Goal: Information Seeking & Learning: Learn about a topic

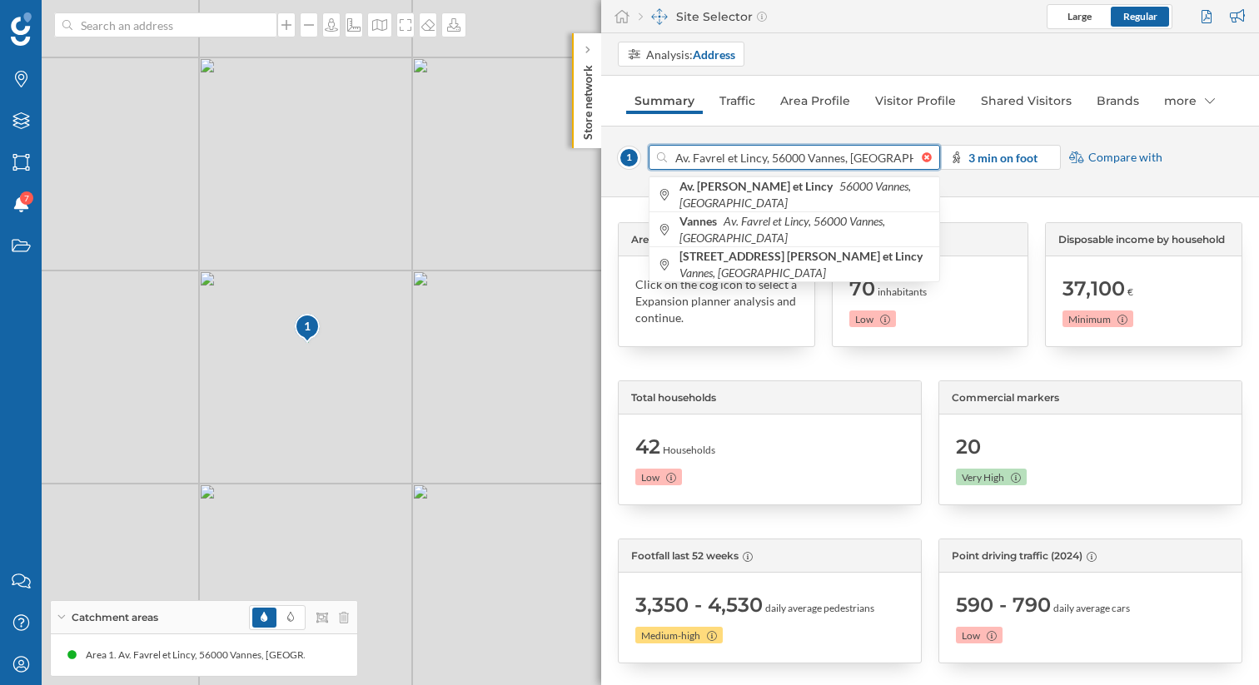
drag, startPoint x: 706, startPoint y: 159, endPoint x: 247, endPoint y: 37, distance: 474.7
click at [0, 155] on html "Brands Layers Areas Notifications 7 States Contact us Help Center My Profile Ca…" at bounding box center [629, 342] width 1259 height 685
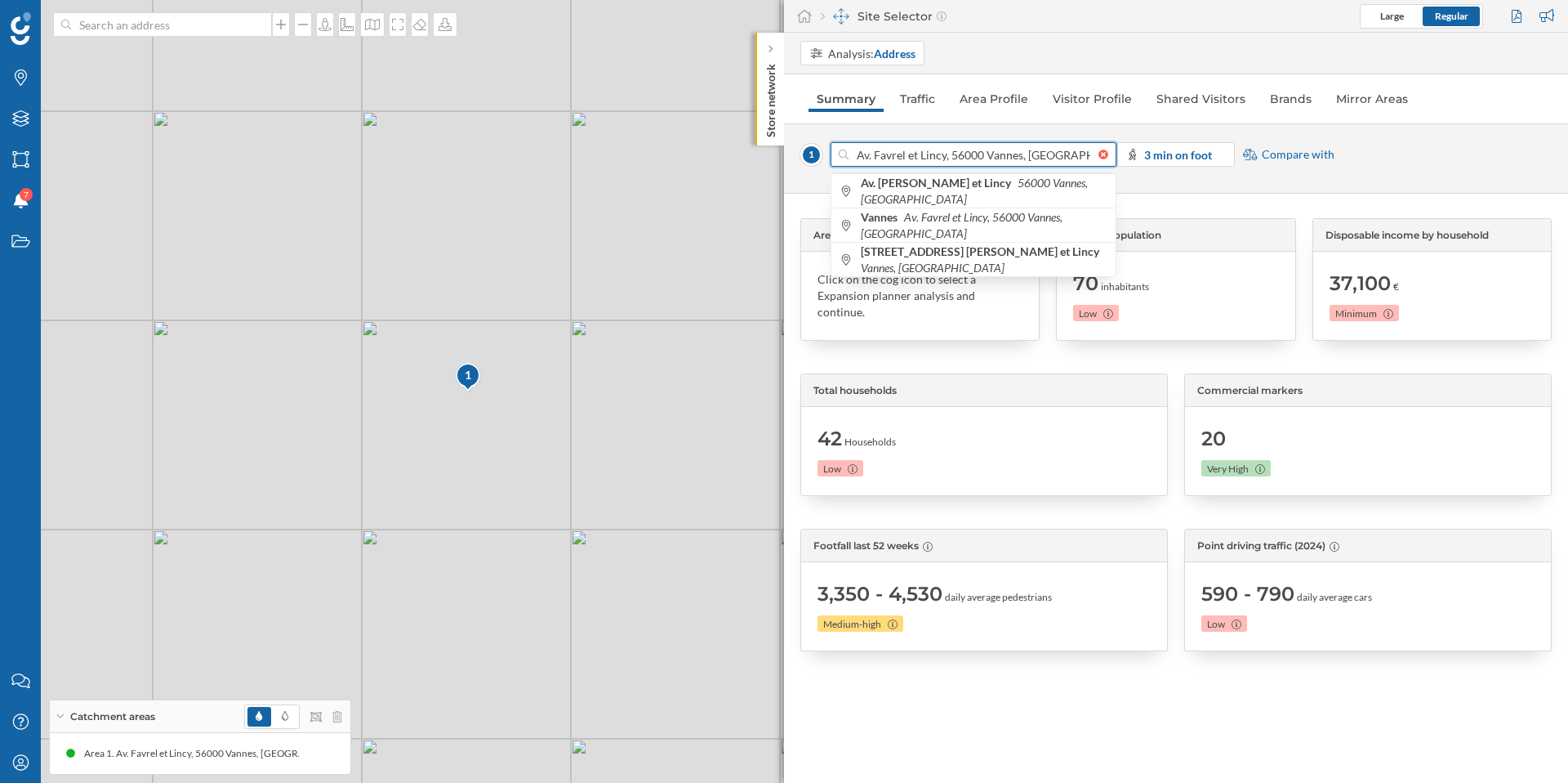
click at [1106, 156] on div at bounding box center [1108, 154] width 18 height 10
click at [1099, 156] on input "Av. Favrel et Lincy, 56000 Vannes, [GEOGRAPHIC_DATA]" at bounding box center [973, 154] width 250 height 25
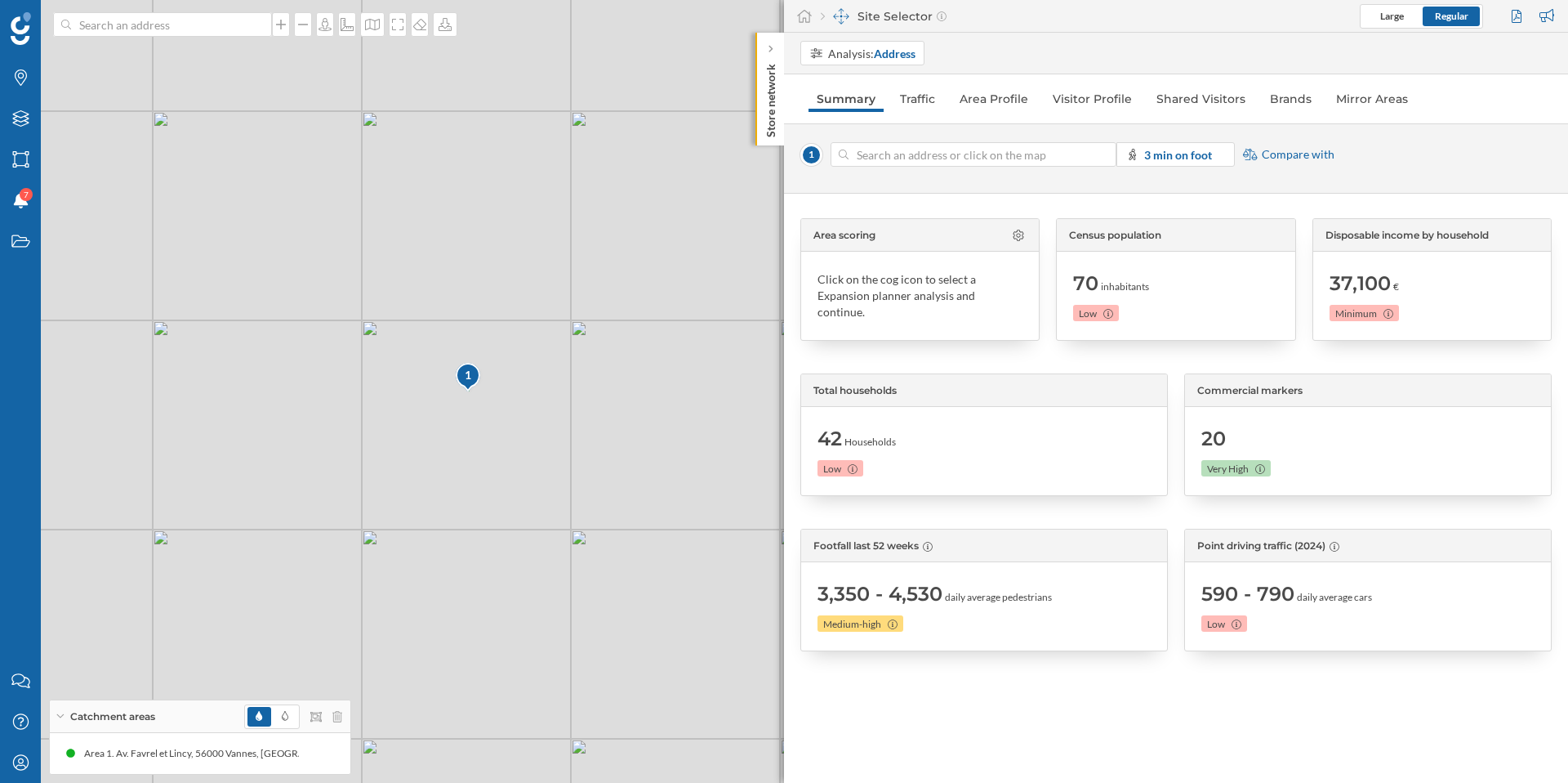
click at [1106, 156] on div at bounding box center [1108, 154] width 18 height 10
click at [1099, 156] on input at bounding box center [973, 154] width 250 height 25
click at [1020, 159] on input at bounding box center [973, 154] width 250 height 25
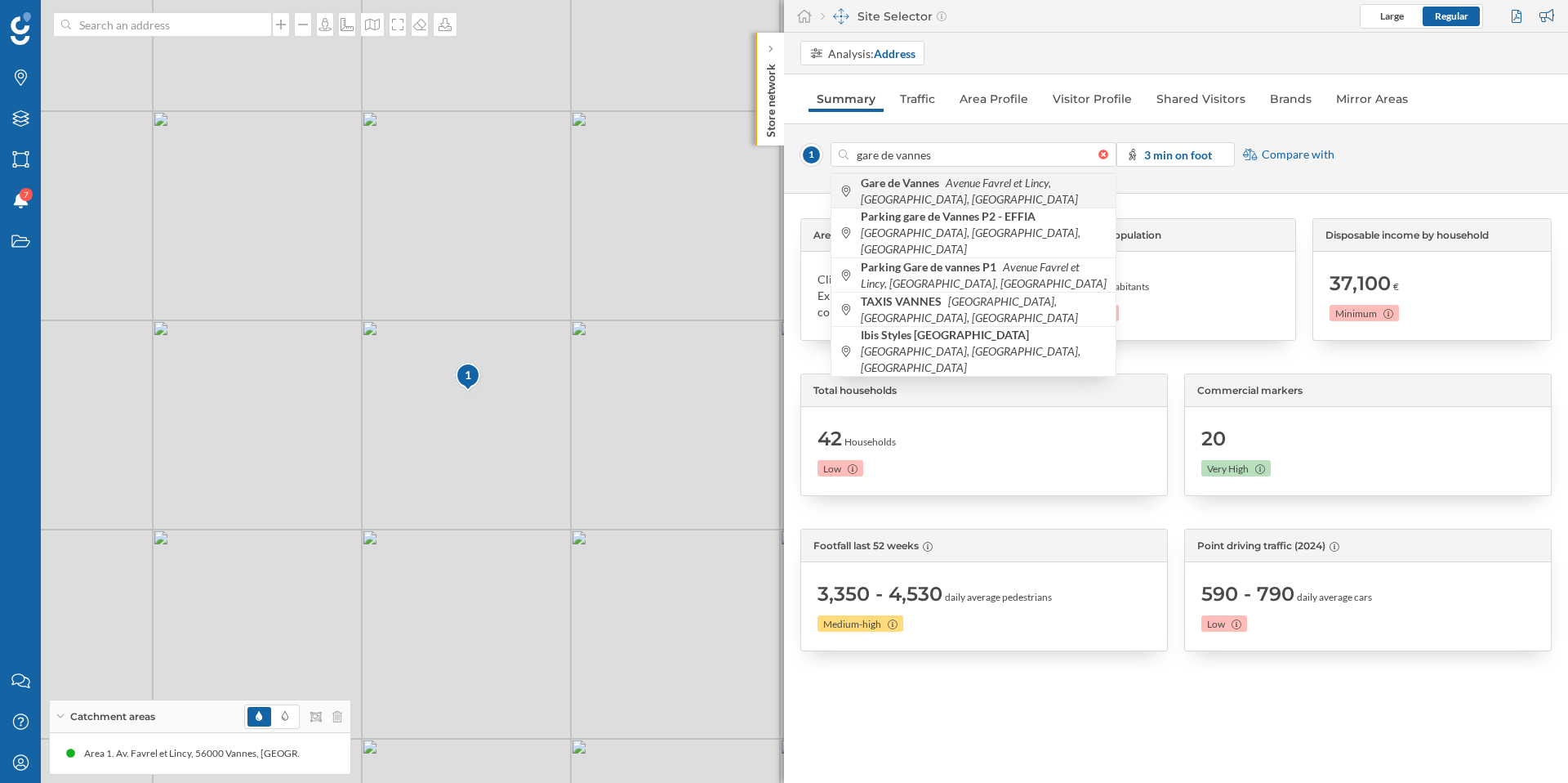
click at [912, 191] on span "Gare de Vannes Avenue Favrel et Lincy, Vannes, France" at bounding box center [983, 190] width 246 height 32
type input "Av. Favrel et Lincy, 56000 Vannes, [GEOGRAPHIC_DATA]"
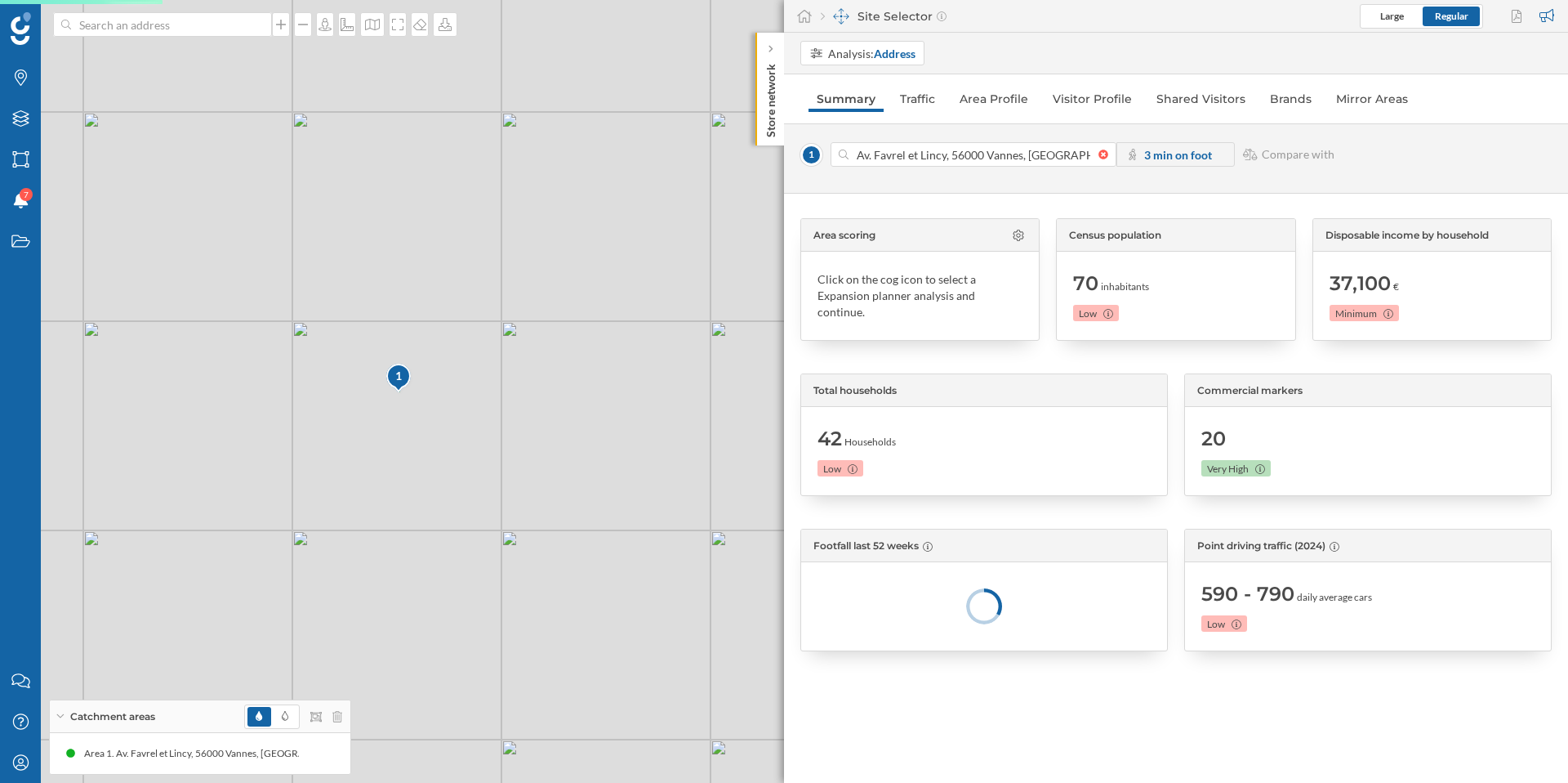
click at [1192, 154] on strong "3 min on foot" at bounding box center [1177, 155] width 68 height 14
click at [1162, 154] on strong "3 min on foot" at bounding box center [1177, 155] width 68 height 14
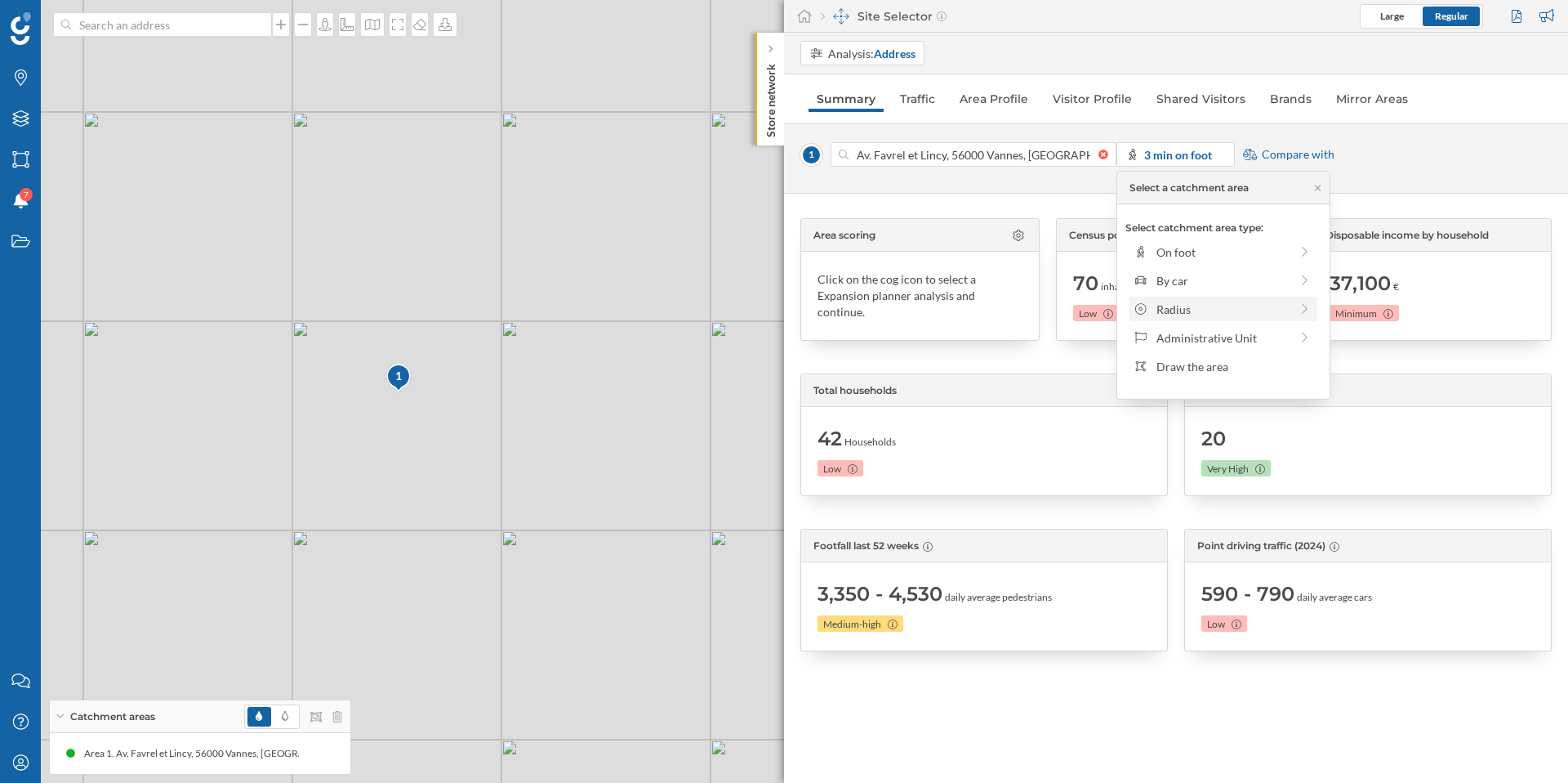
click at [1213, 315] on div "Radius" at bounding box center [1224, 308] width 133 height 17
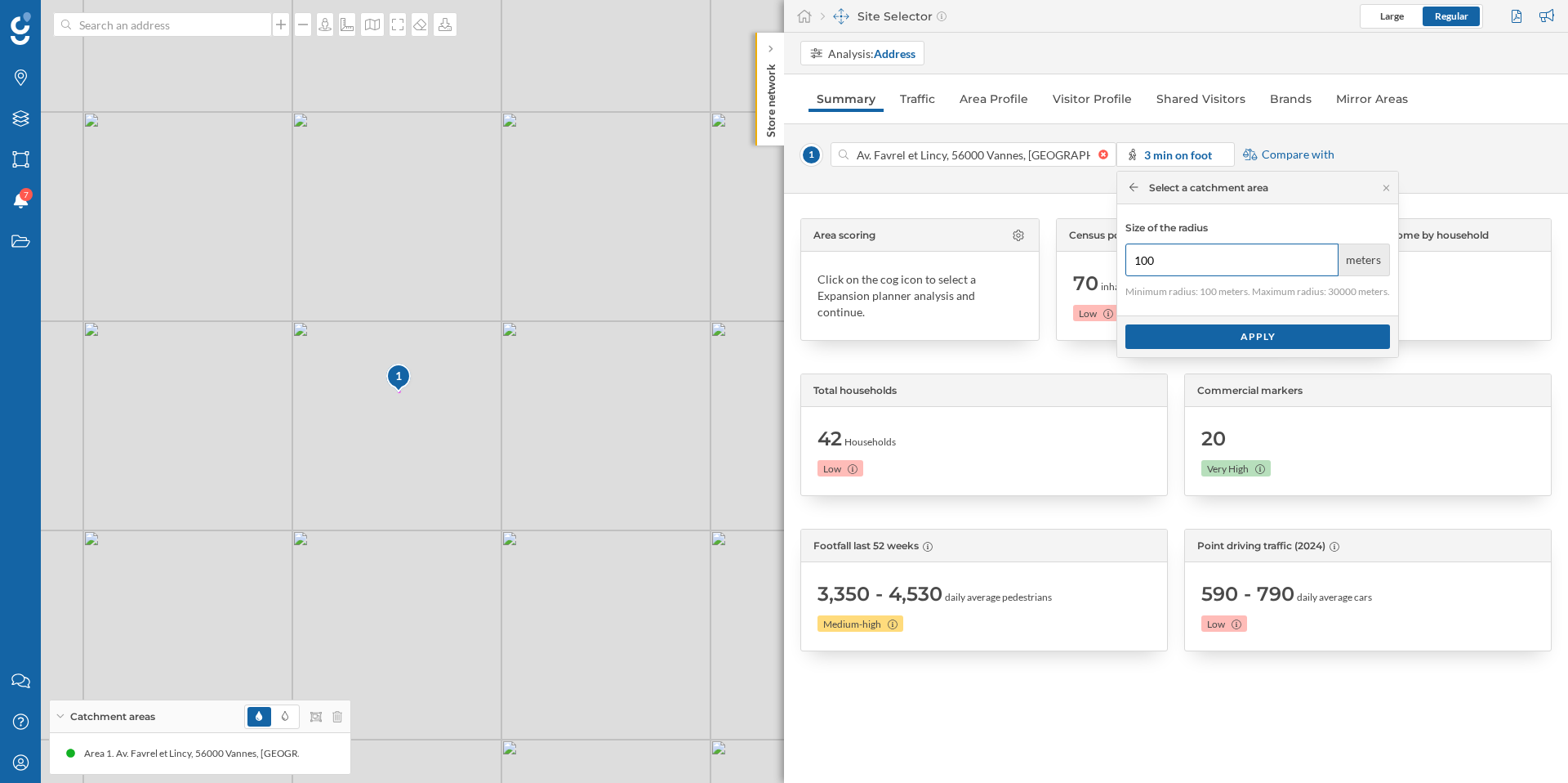
click at [1163, 261] on input "100" at bounding box center [1231, 259] width 213 height 32
type input "1"
type input "300"
click at [1232, 339] on div "Apply" at bounding box center [1258, 336] width 265 height 25
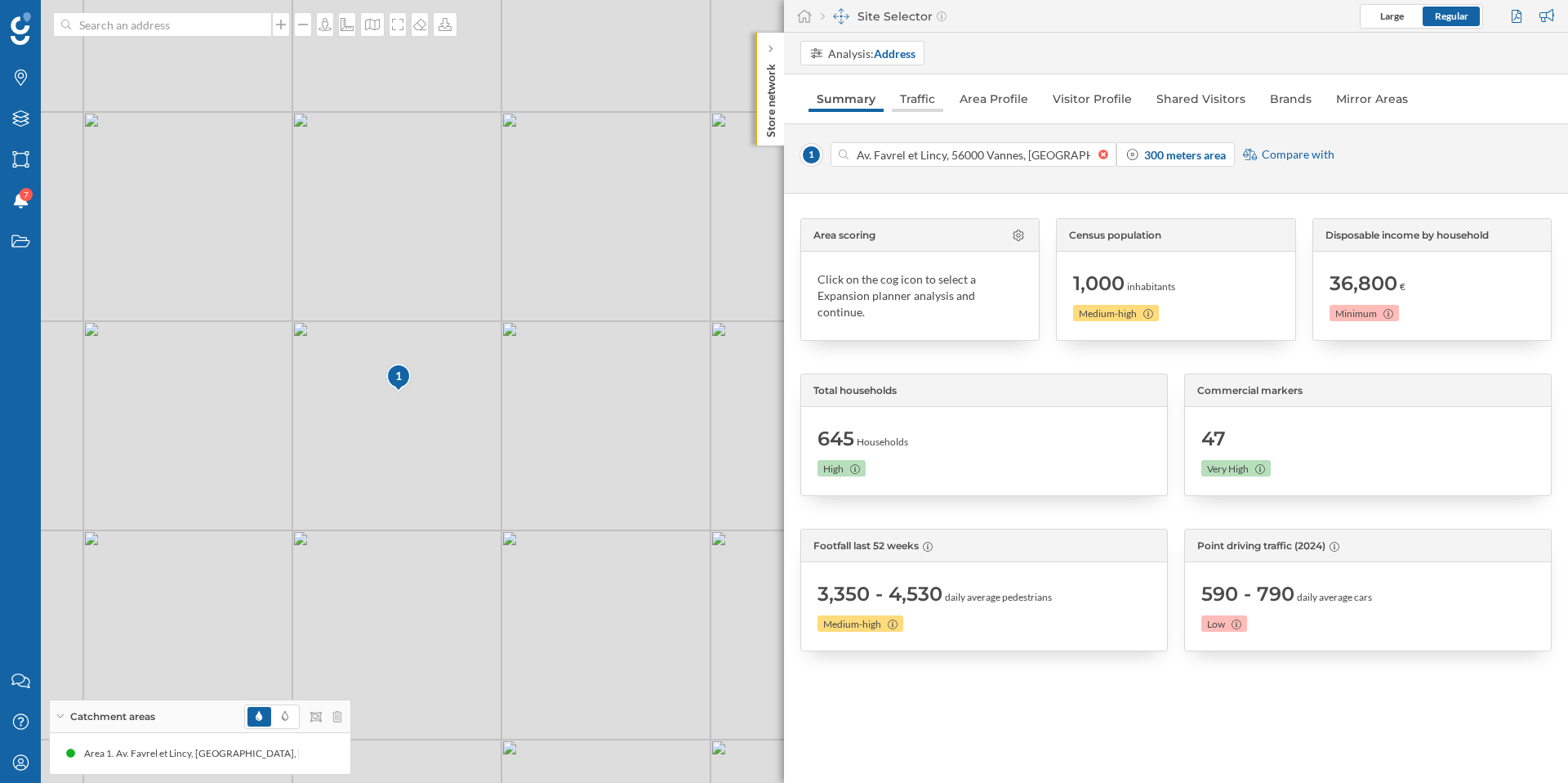
click at [916, 99] on link "Traffic" at bounding box center [917, 98] width 51 height 26
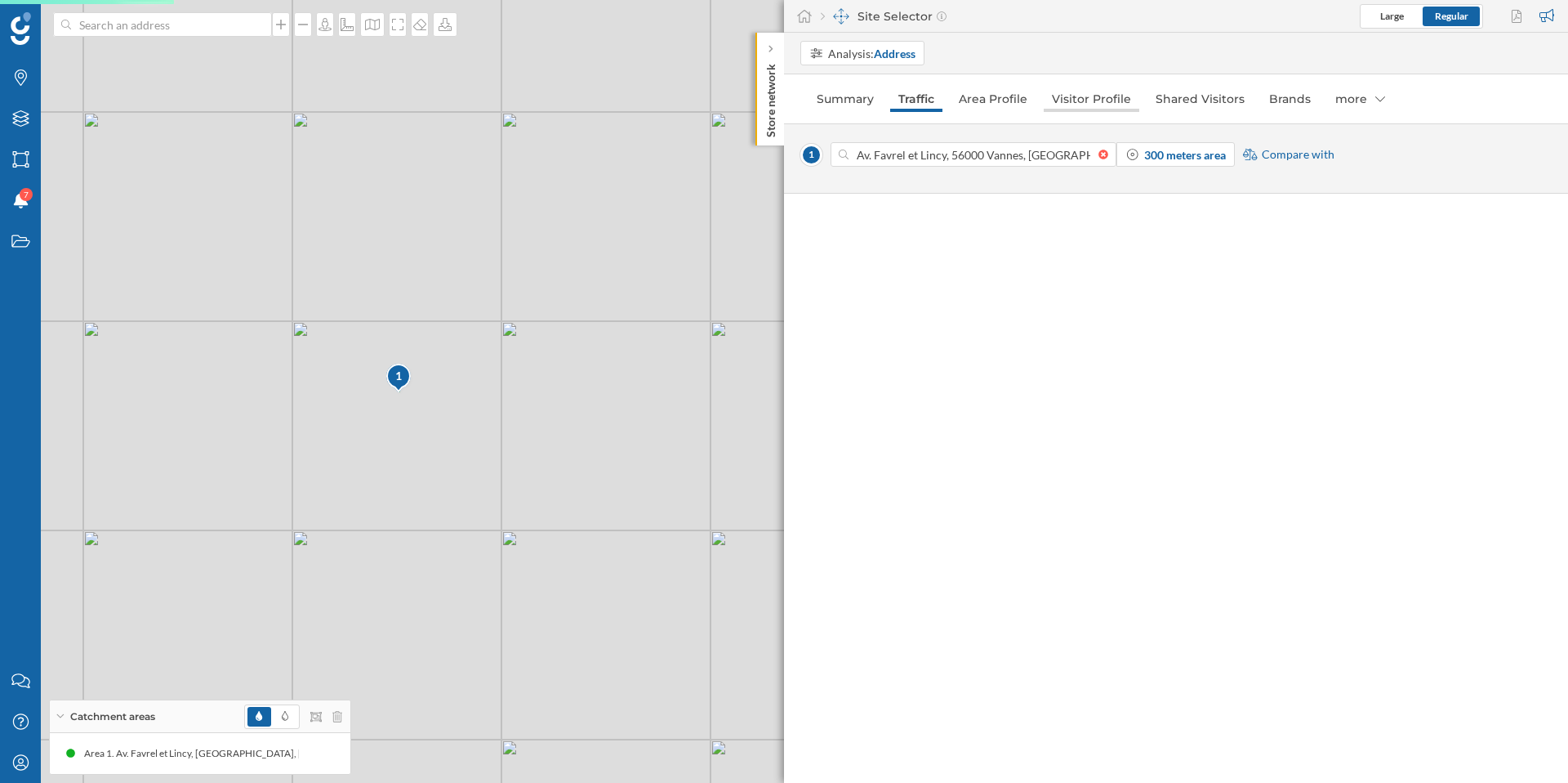
click at [1109, 99] on link "Visitor Profile" at bounding box center [1091, 98] width 95 height 26
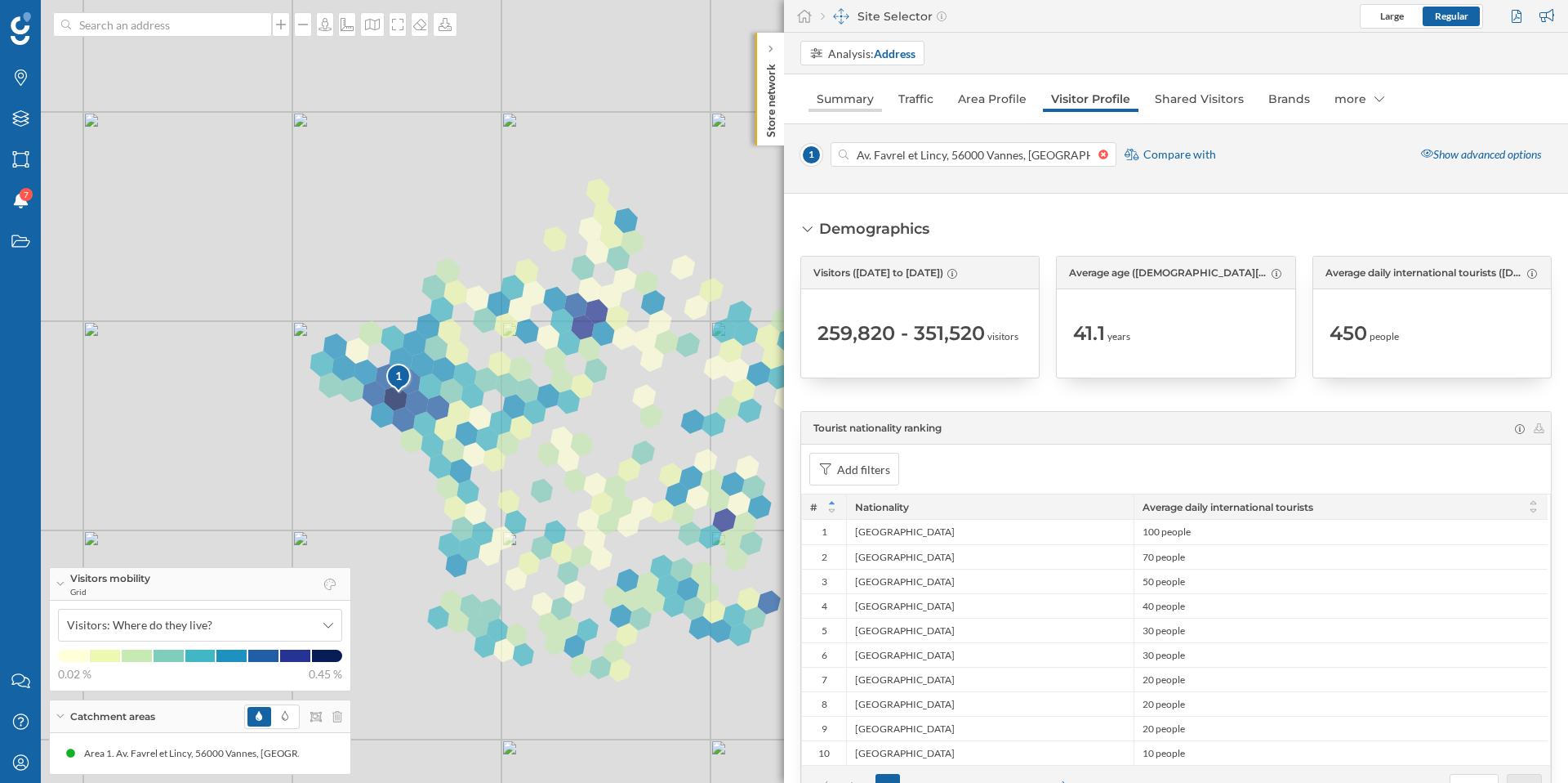
click at [860, 96] on link "Summary" at bounding box center [845, 98] width 74 height 26
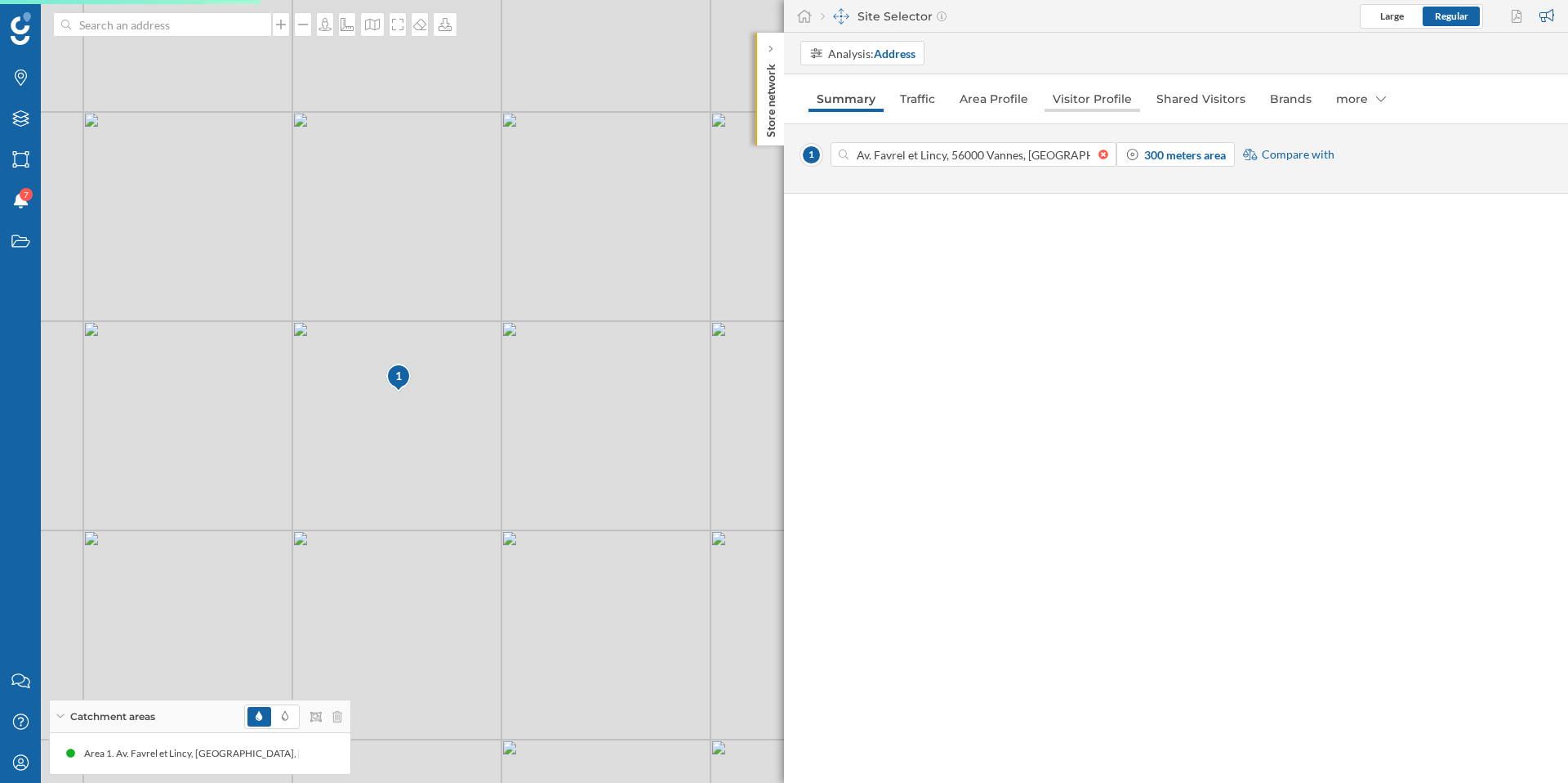
click at [1095, 105] on link "Visitor Profile" at bounding box center [1092, 98] width 95 height 26
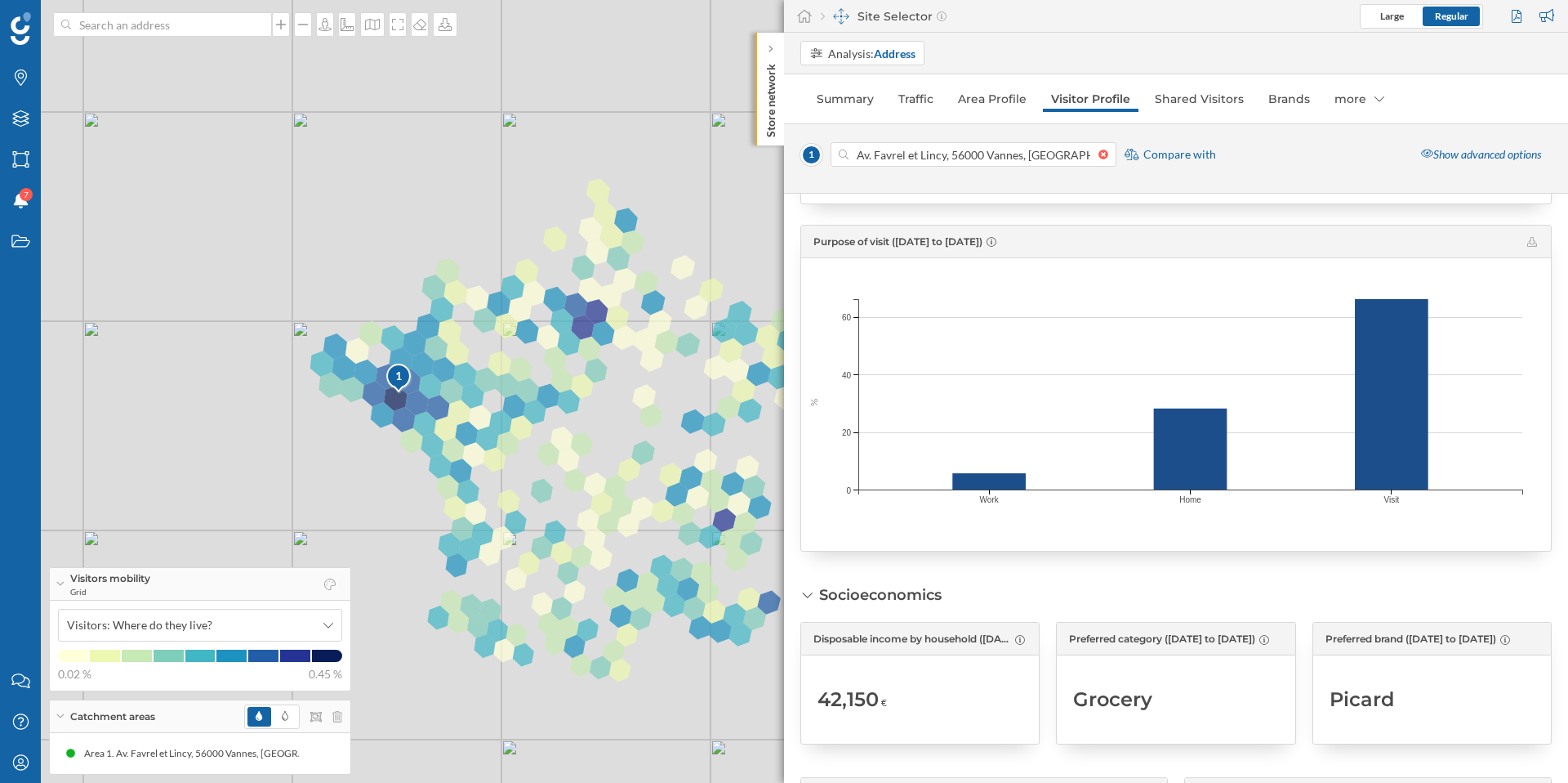
scroll to position [1495, 0]
click at [900, 96] on link "Traffic" at bounding box center [915, 98] width 51 height 26
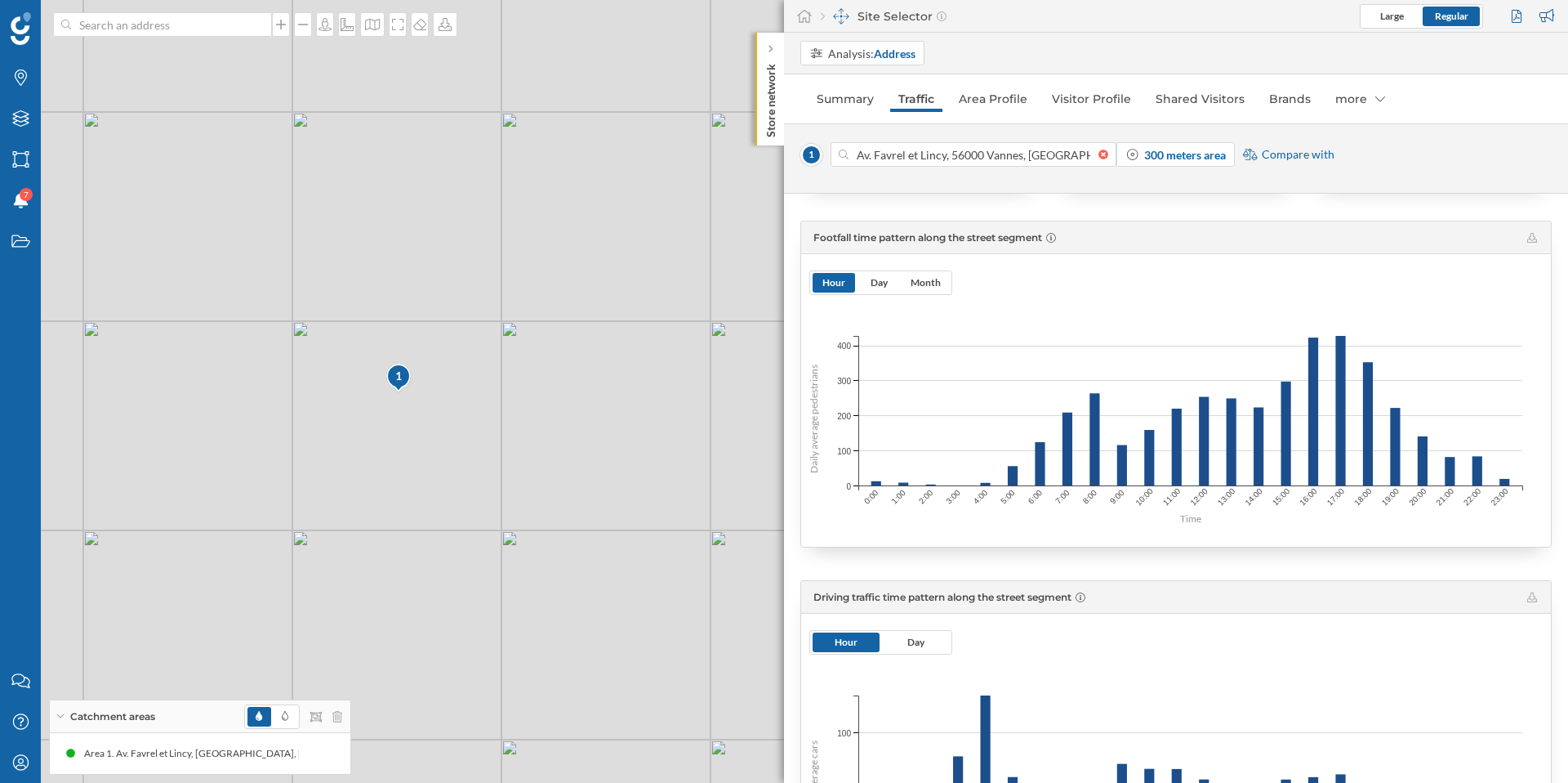
scroll to position [347, 0]
click at [885, 281] on span "Day" at bounding box center [878, 281] width 17 height 12
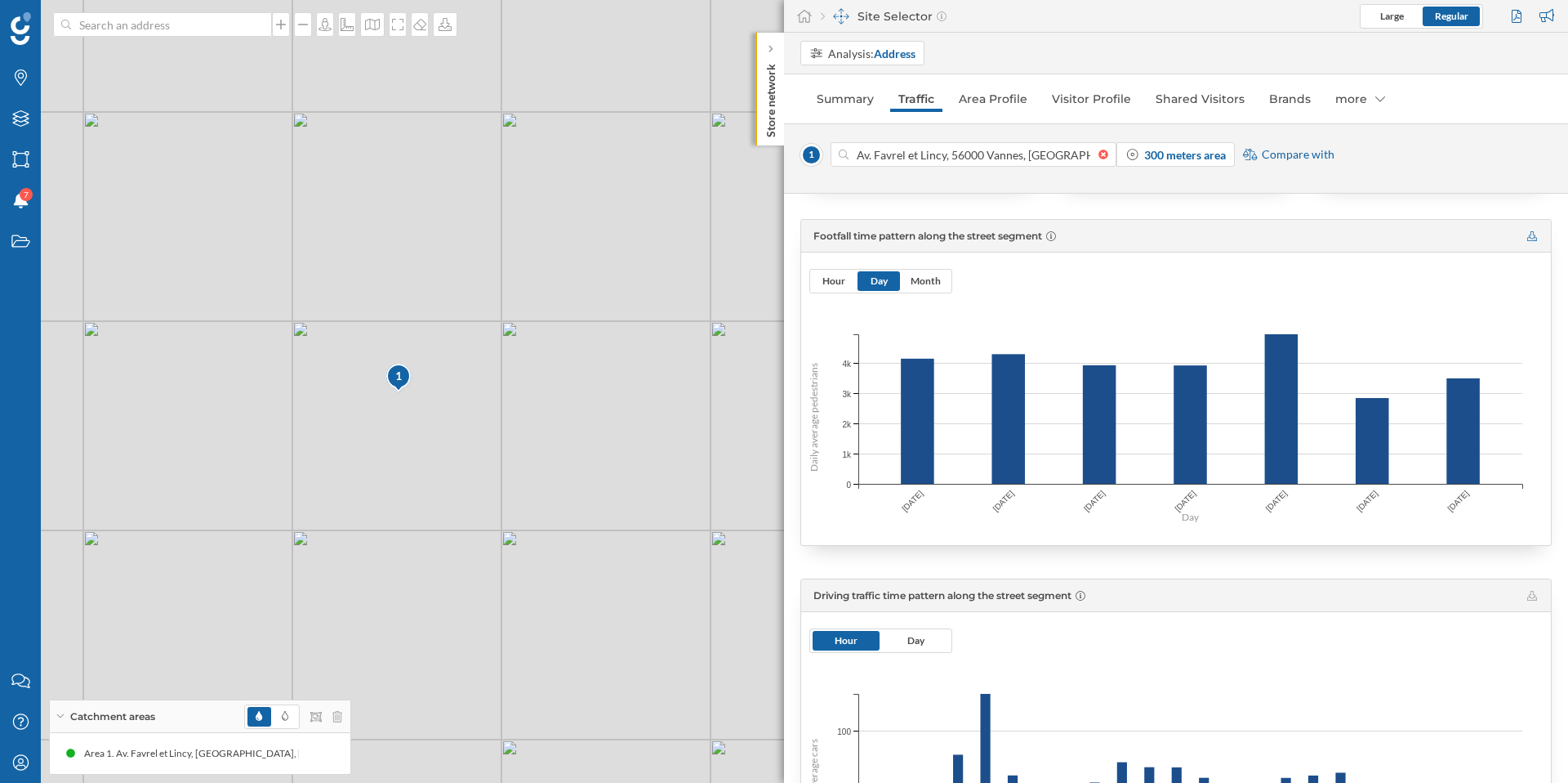
click at [1234, 235] on icon at bounding box center [1533, 236] width 10 height 10
click at [1096, 98] on link "Visitor Profile" at bounding box center [1091, 98] width 95 height 26
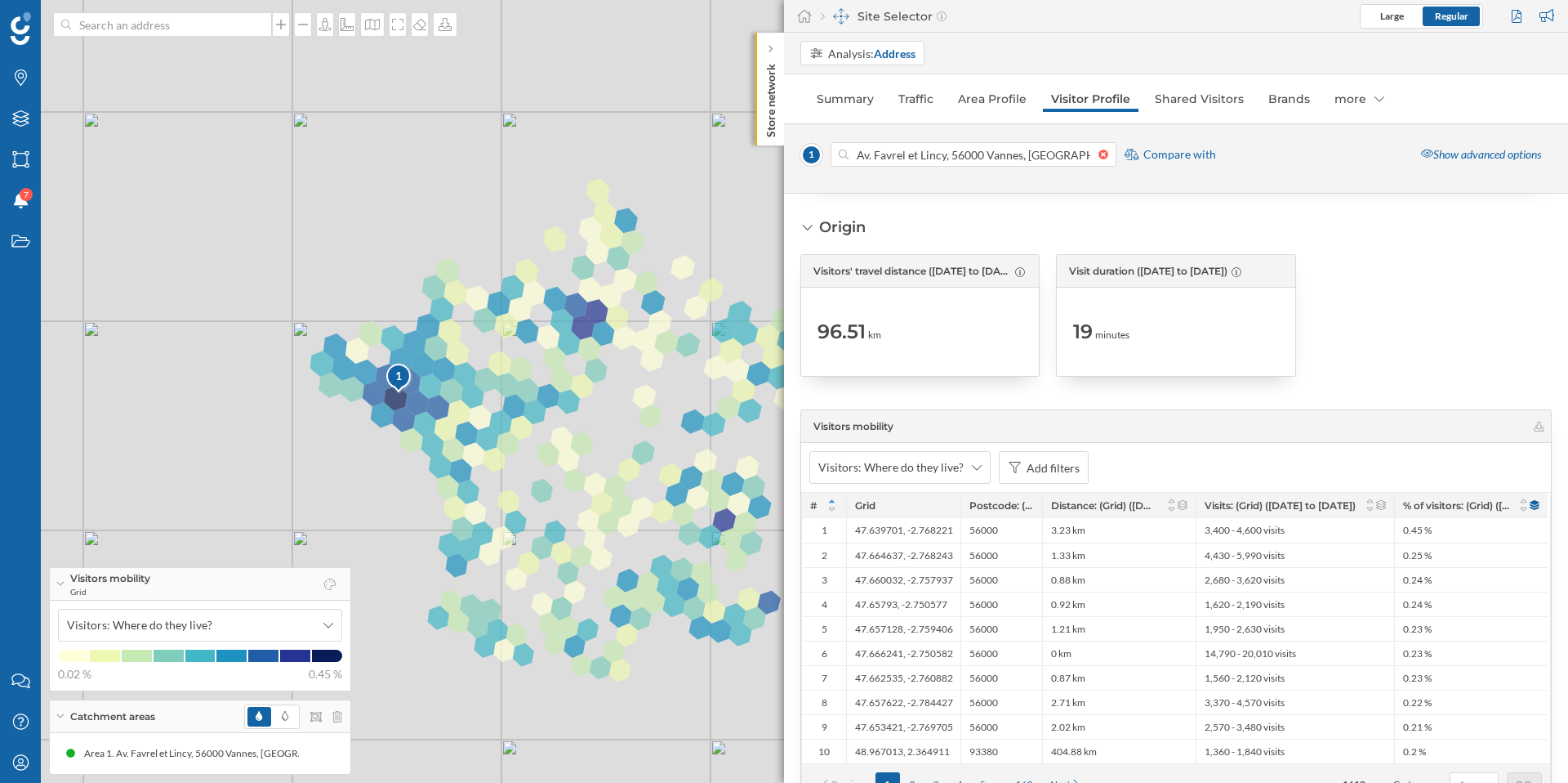
scroll to position [3622, 0]
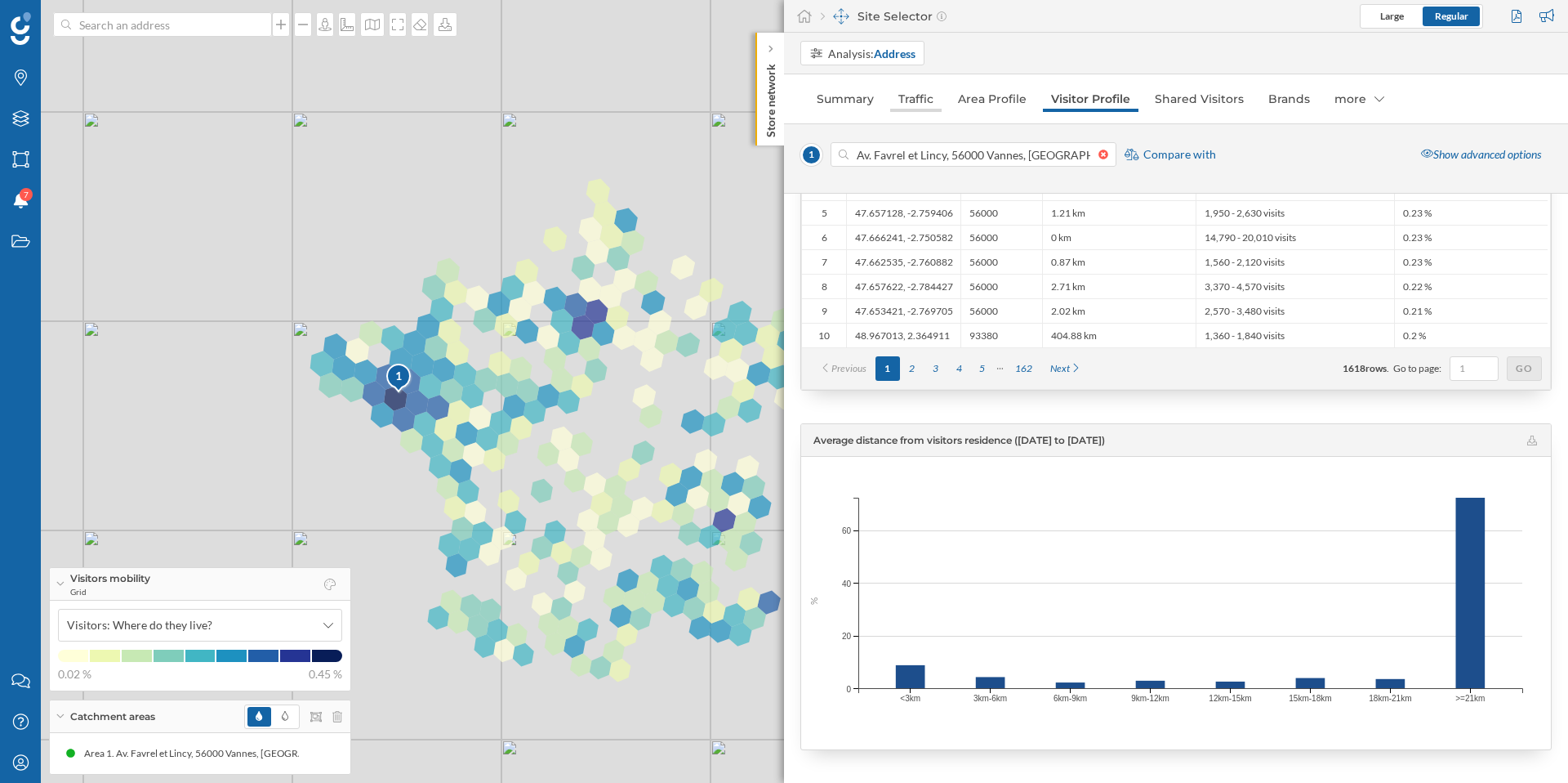
click at [924, 102] on link "Traffic" at bounding box center [915, 98] width 51 height 26
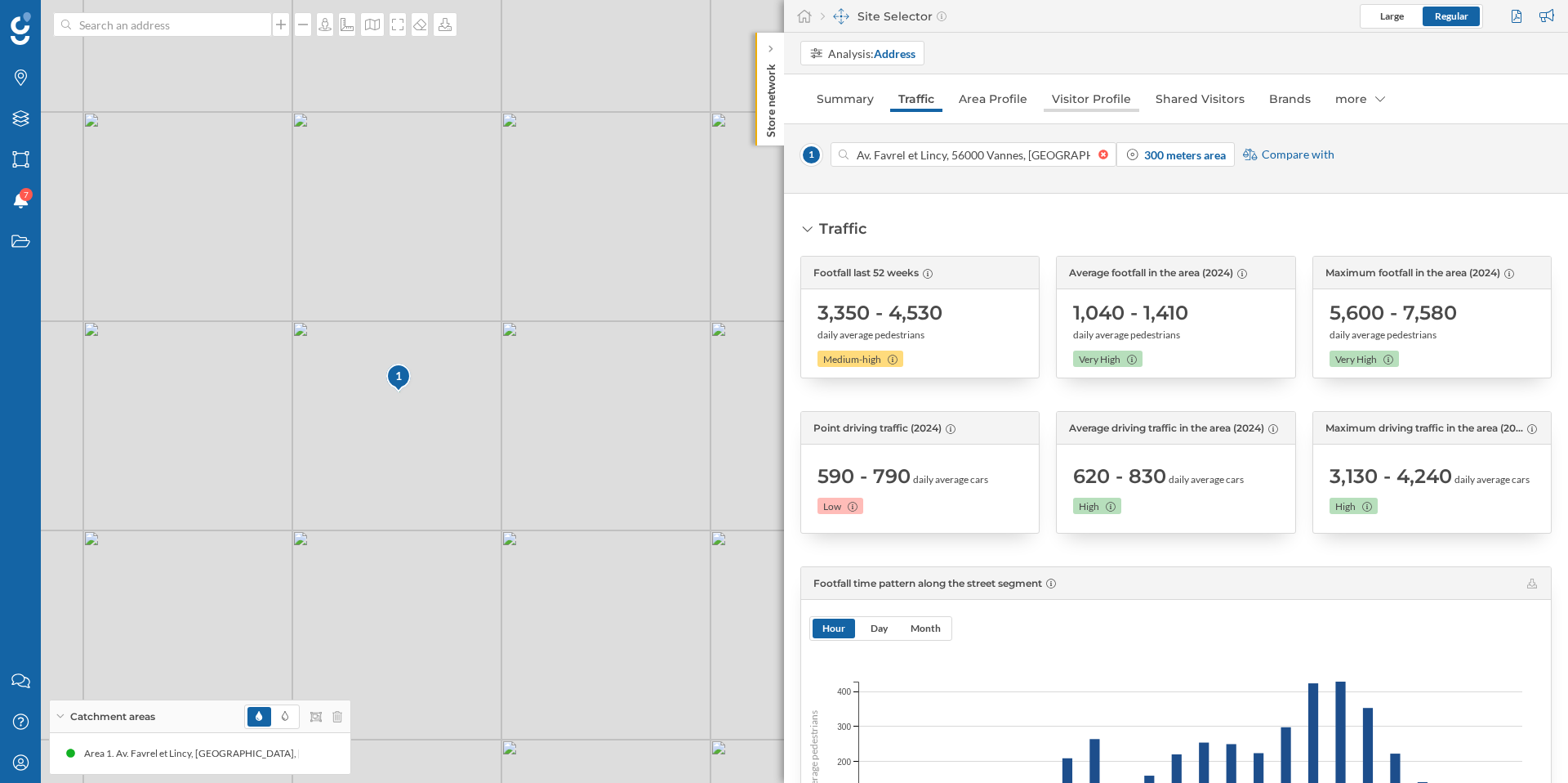
click at [1094, 87] on link "Visitor Profile" at bounding box center [1091, 98] width 95 height 26
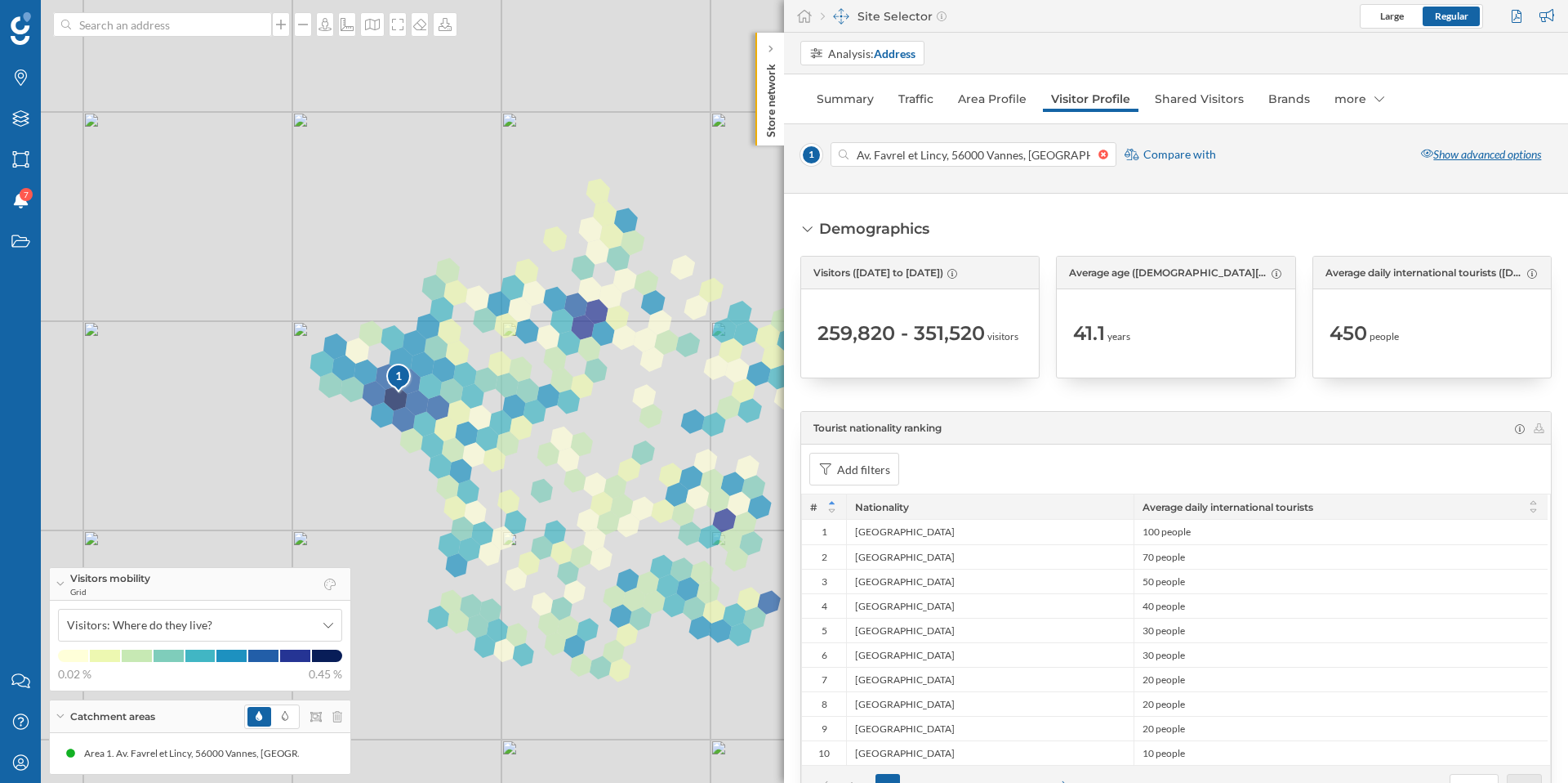
scroll to position [41, 0]
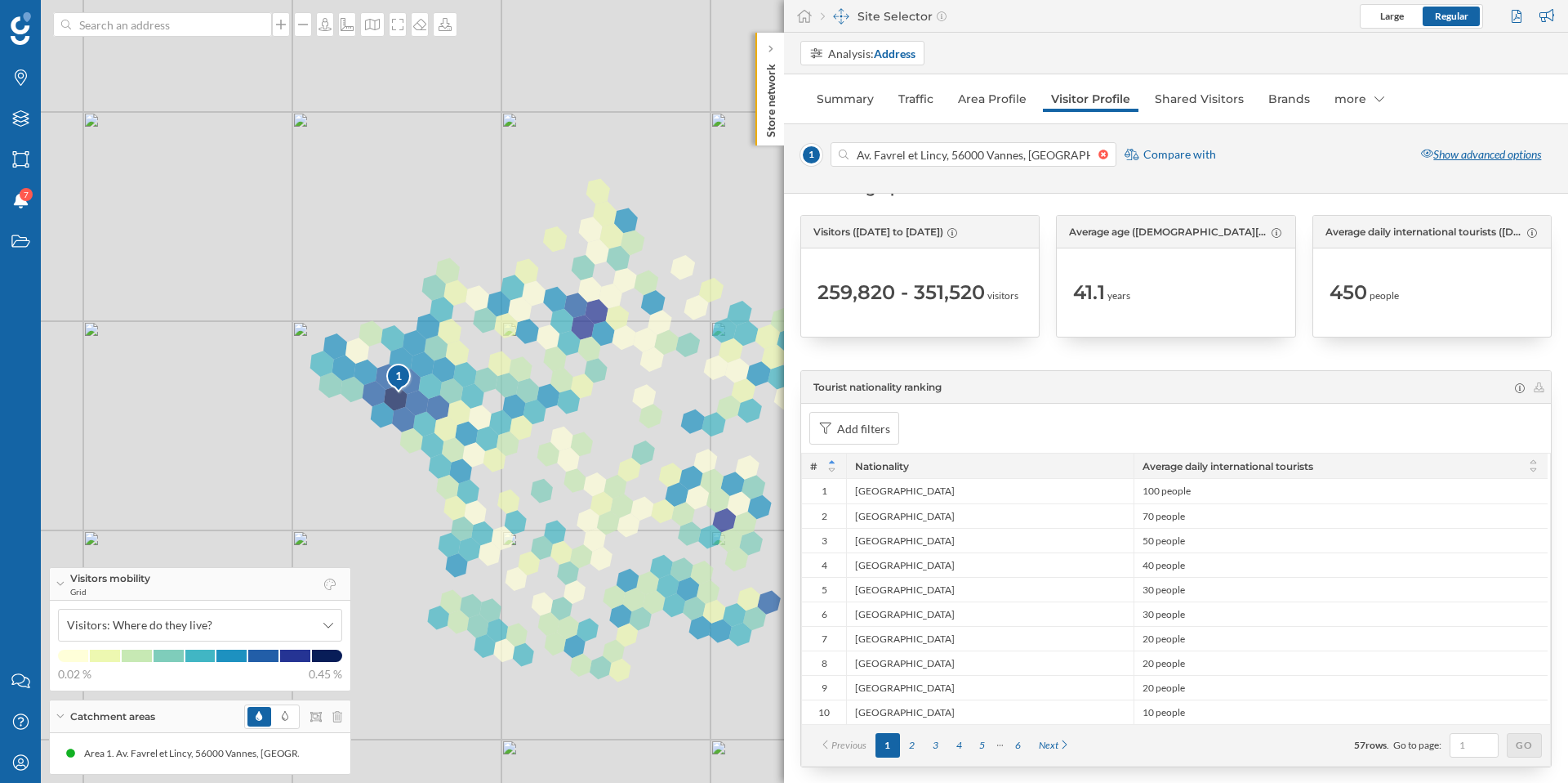
click at [1234, 160] on div "Show advanced options" at bounding box center [1482, 154] width 141 height 25
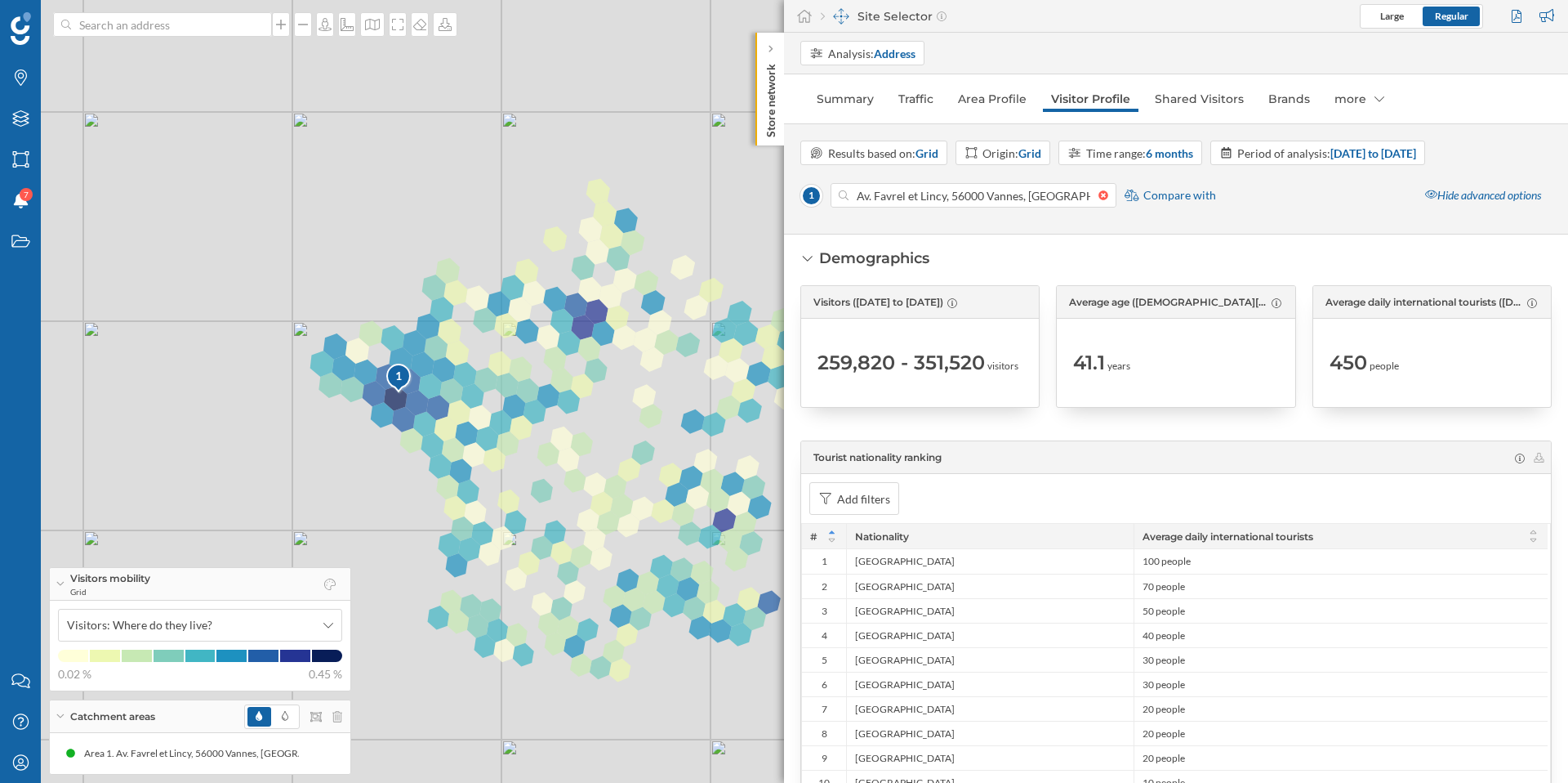
scroll to position [0, 0]
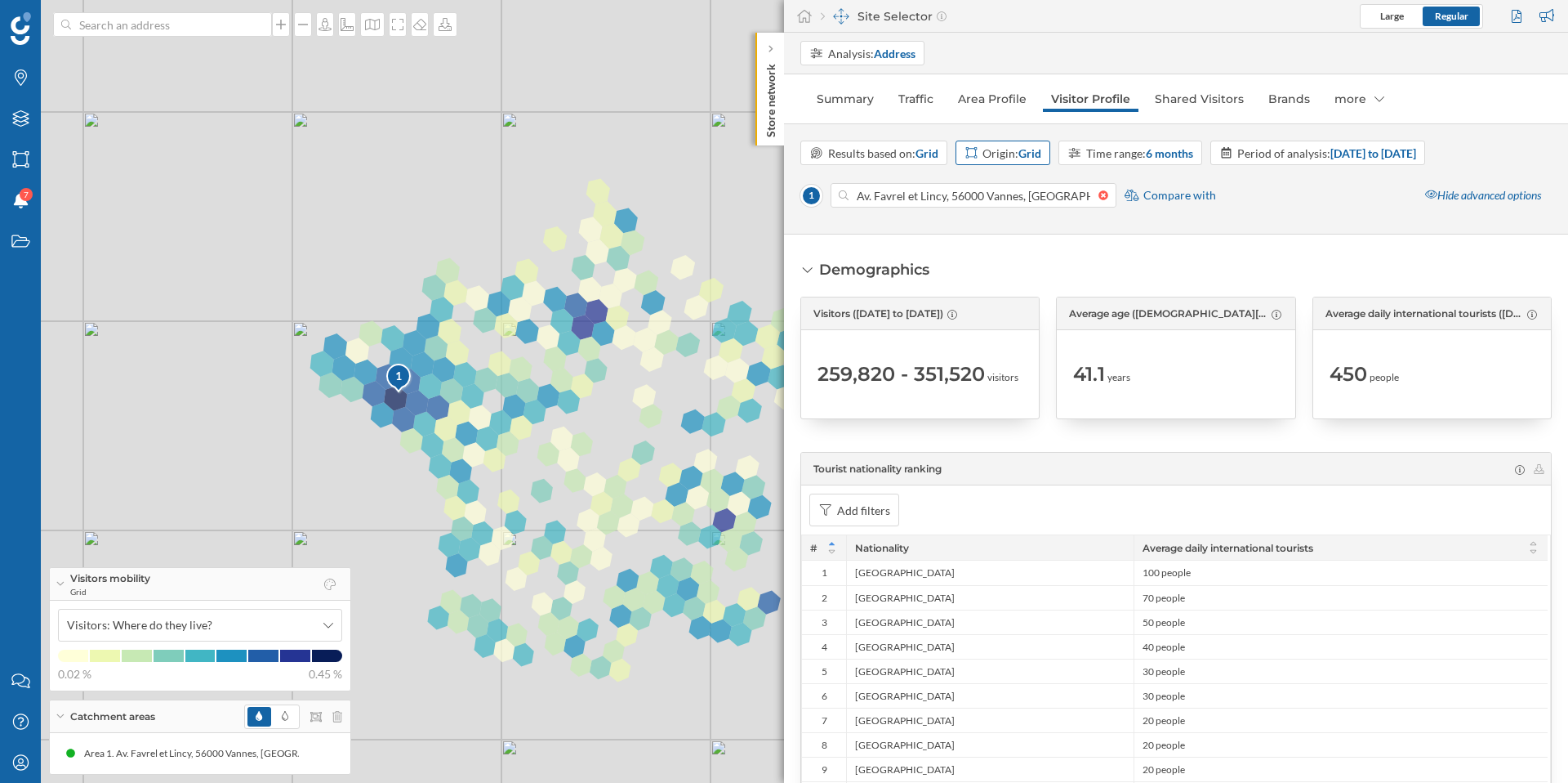
click at [1029, 149] on strong "Grid" at bounding box center [1029, 153] width 23 height 14
click at [1029, 148] on strong "Grid" at bounding box center [1029, 153] width 23 height 14
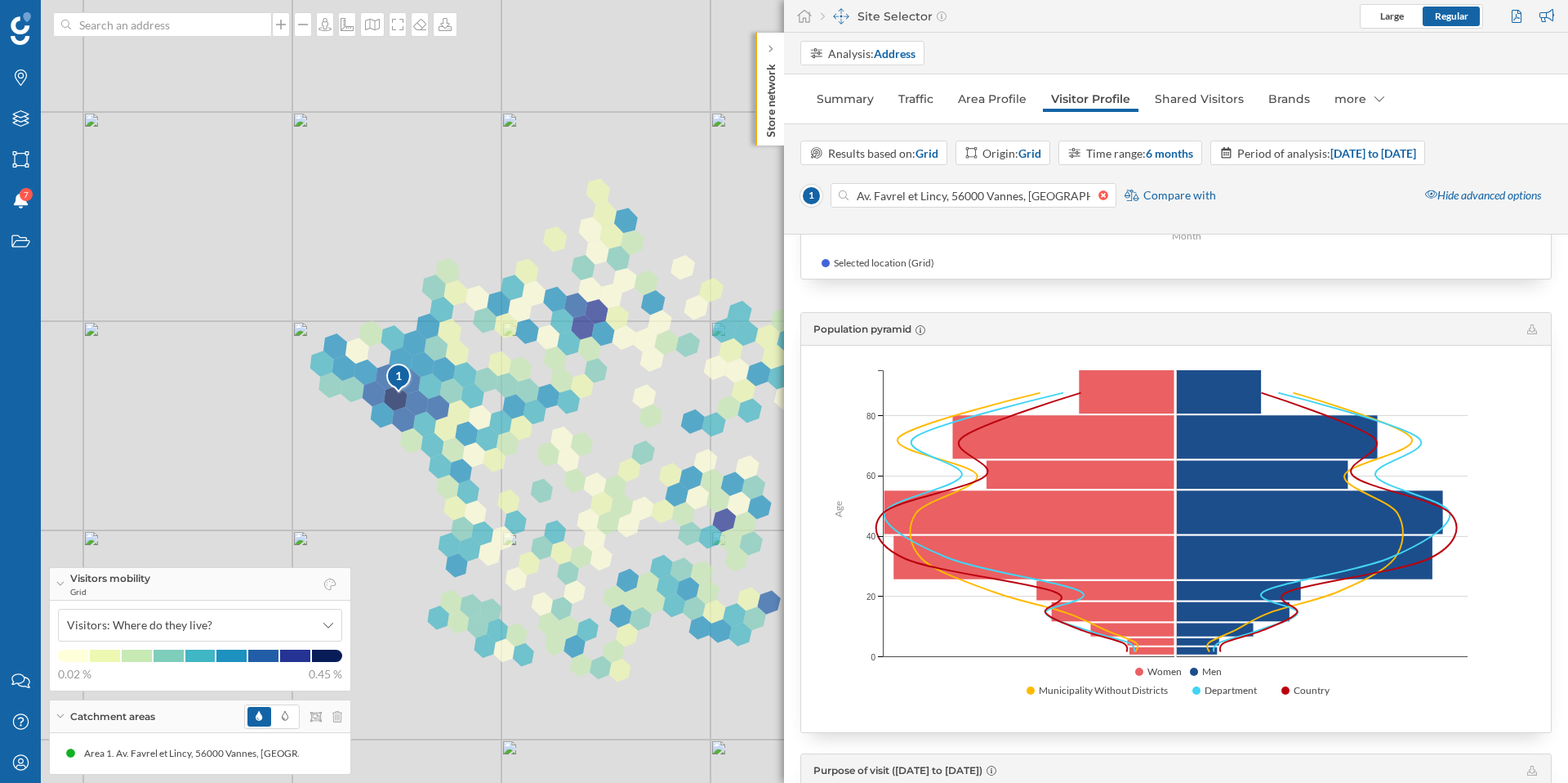
scroll to position [1007, 0]
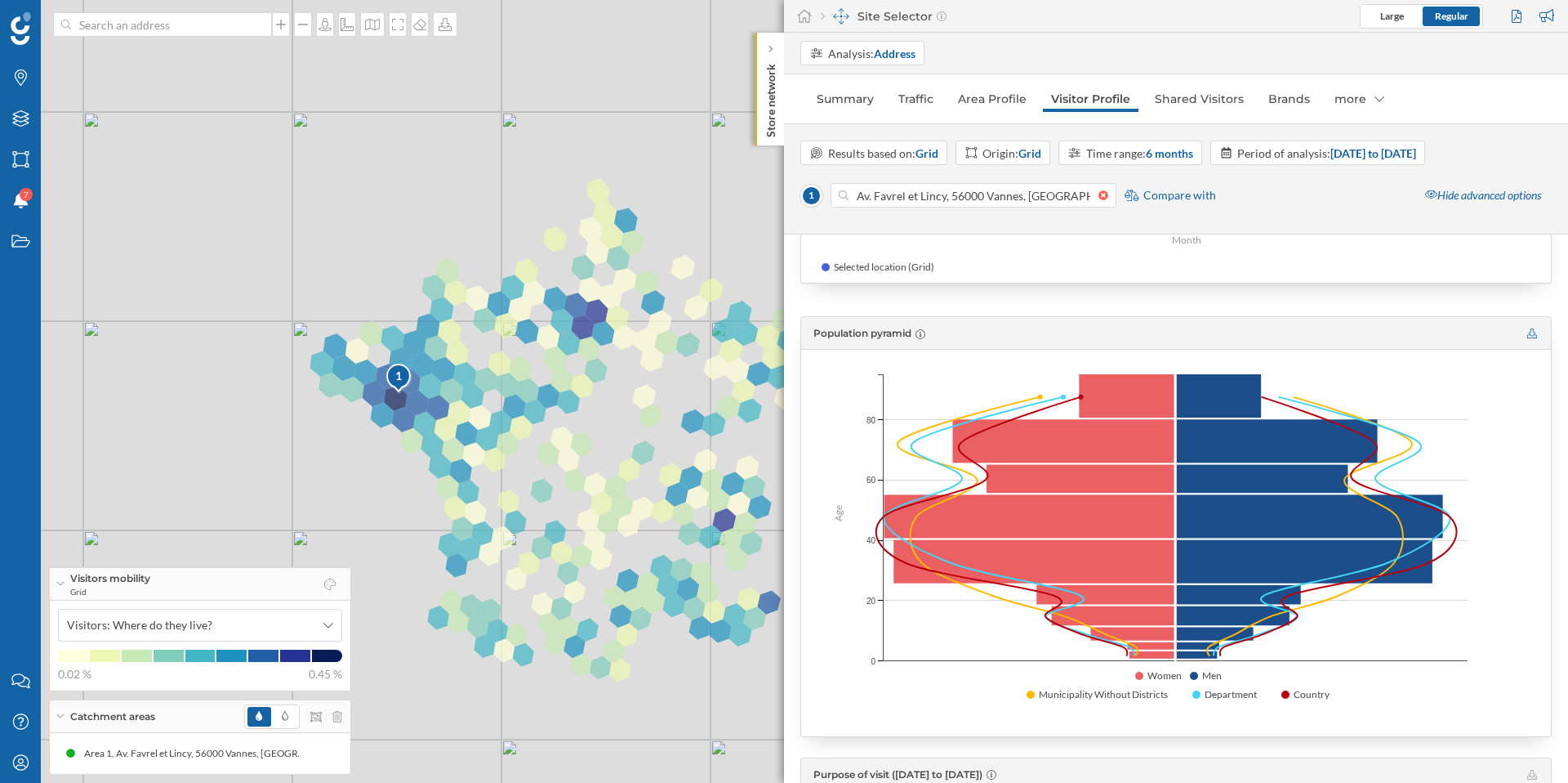
click at [1234, 334] on icon at bounding box center [1533, 334] width 10 height 10
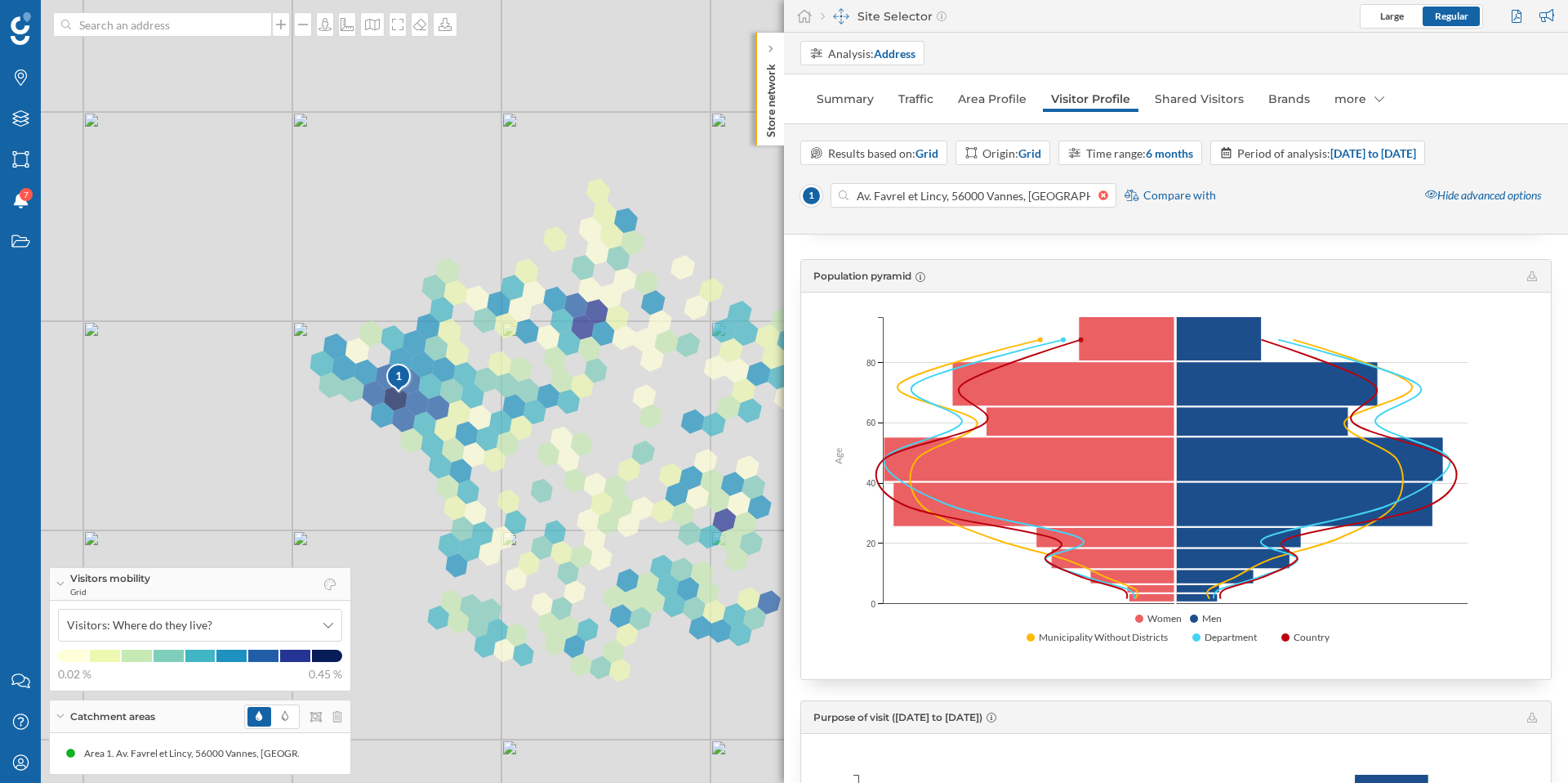
scroll to position [1063, 0]
click at [1028, 640] on figure at bounding box center [1030, 638] width 8 height 8
click at [1192, 638] on figure at bounding box center [1196, 638] width 8 height 8
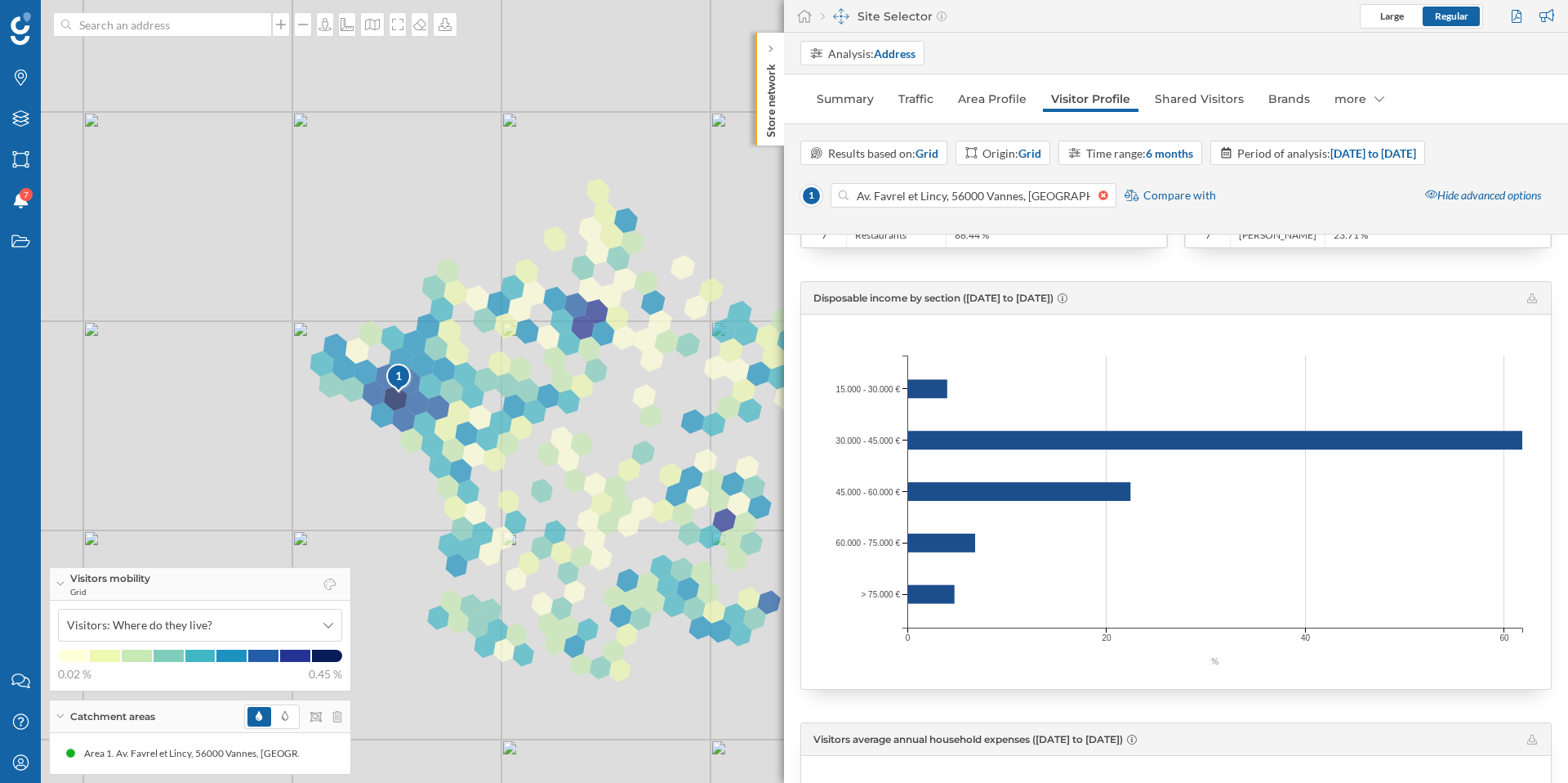
scroll to position [2229, 0]
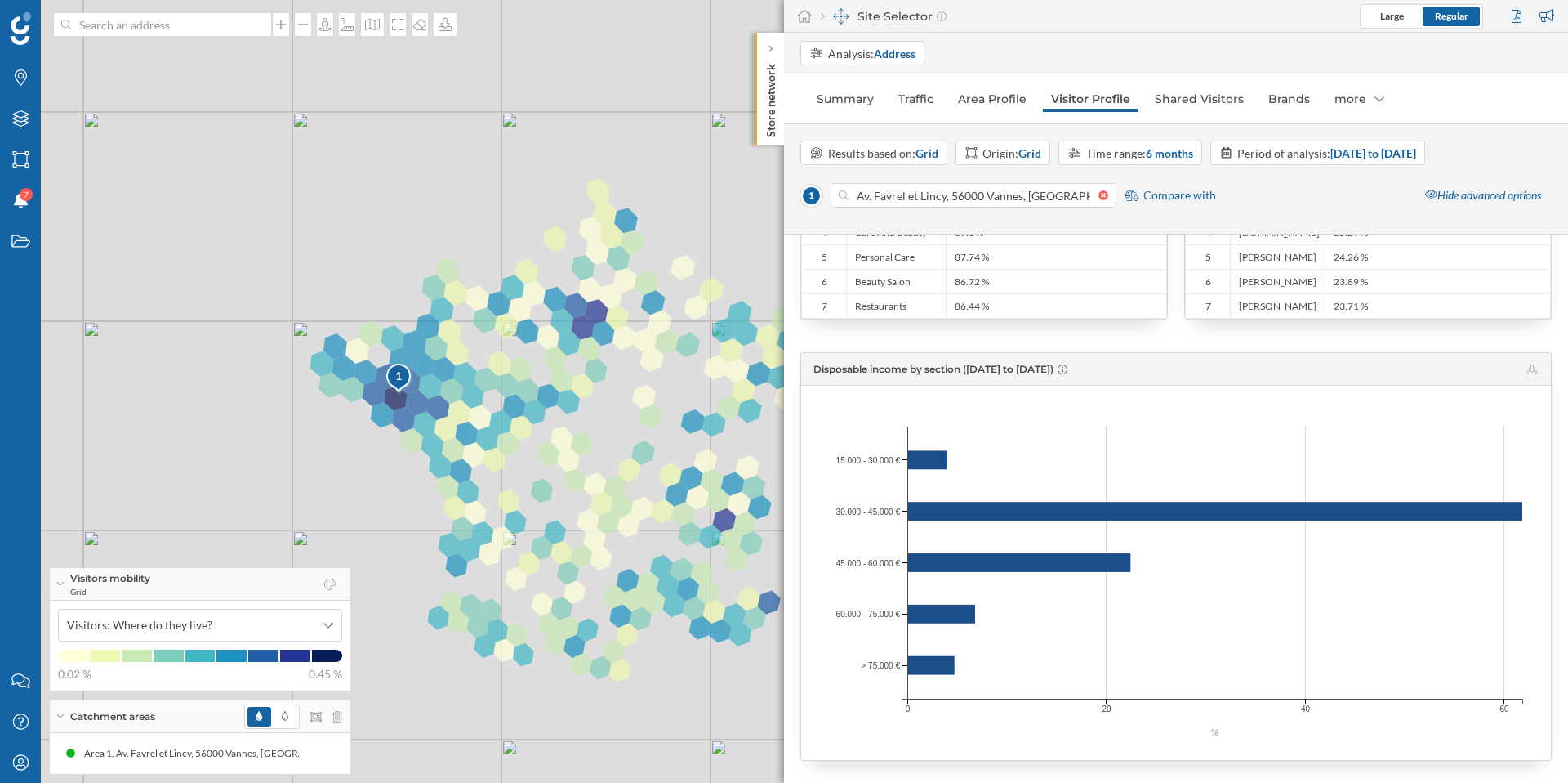
click at [1234, 366] on div "Disposable income by section (10/03/2025 to 24/08/2025)" at bounding box center [1176, 369] width 724 height 12
click at [1234, 370] on icon at bounding box center [1533, 369] width 10 height 10
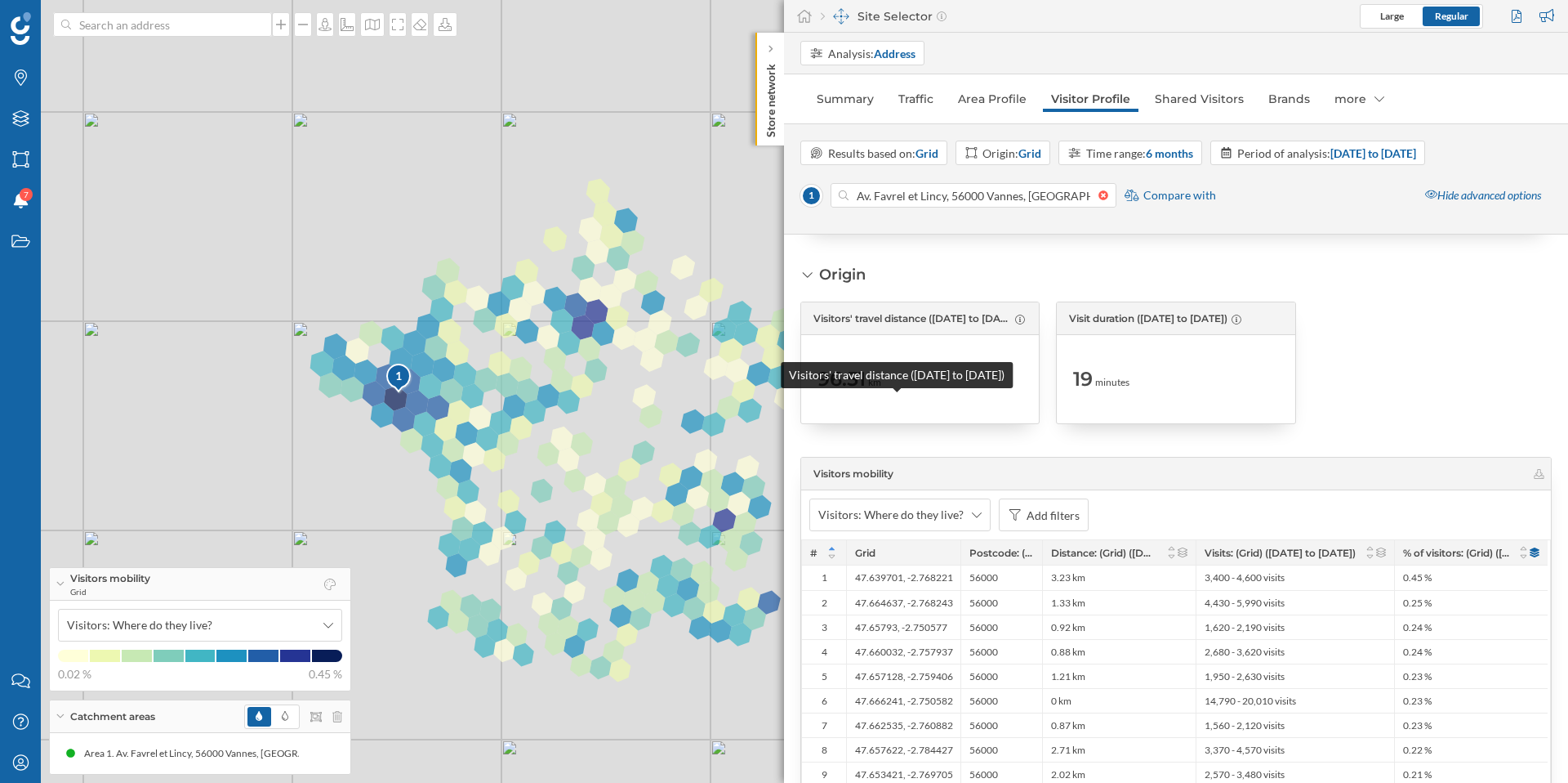
scroll to position [3214, 0]
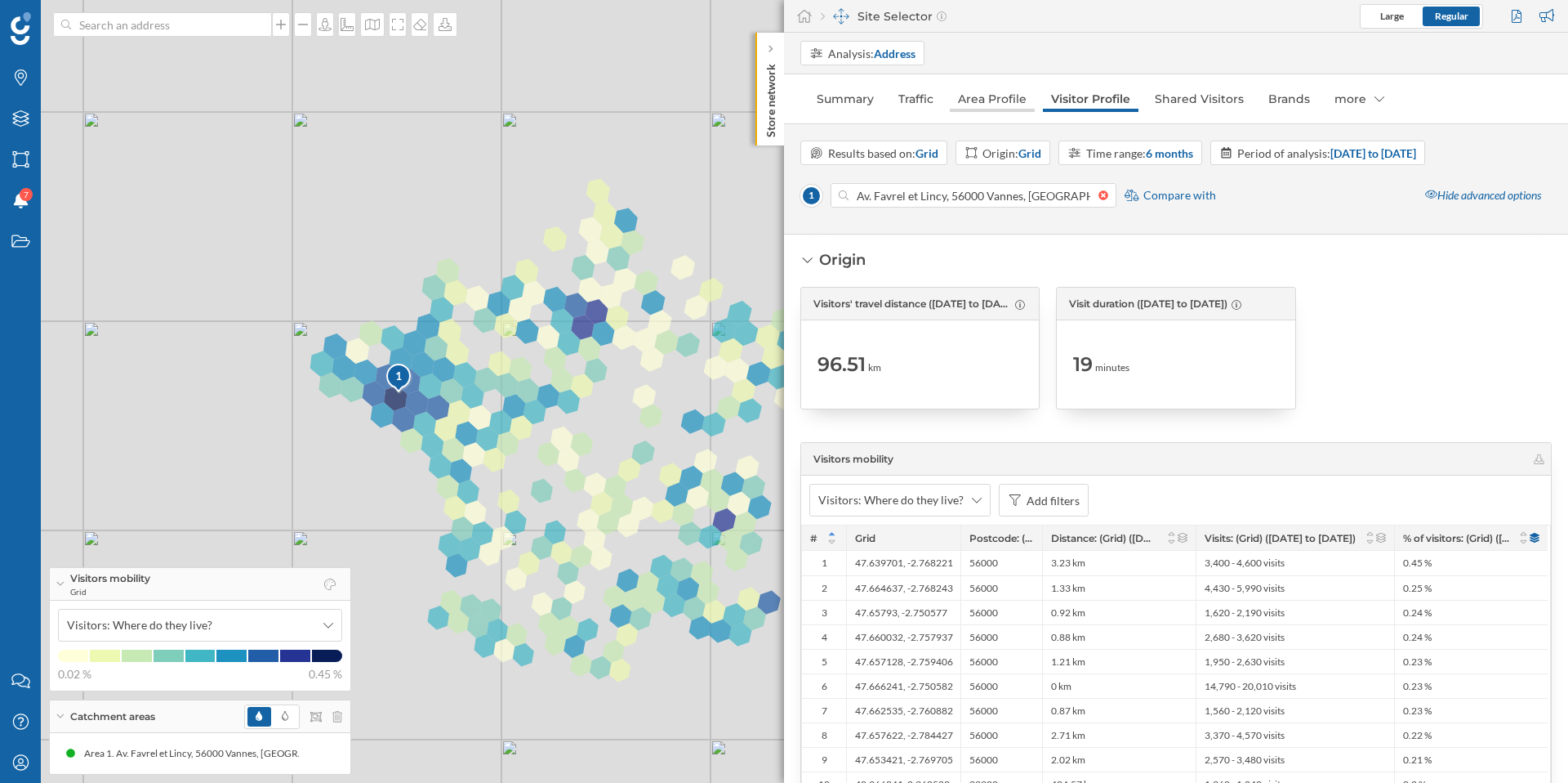
click at [951, 101] on link "Area Profile" at bounding box center [992, 98] width 85 height 26
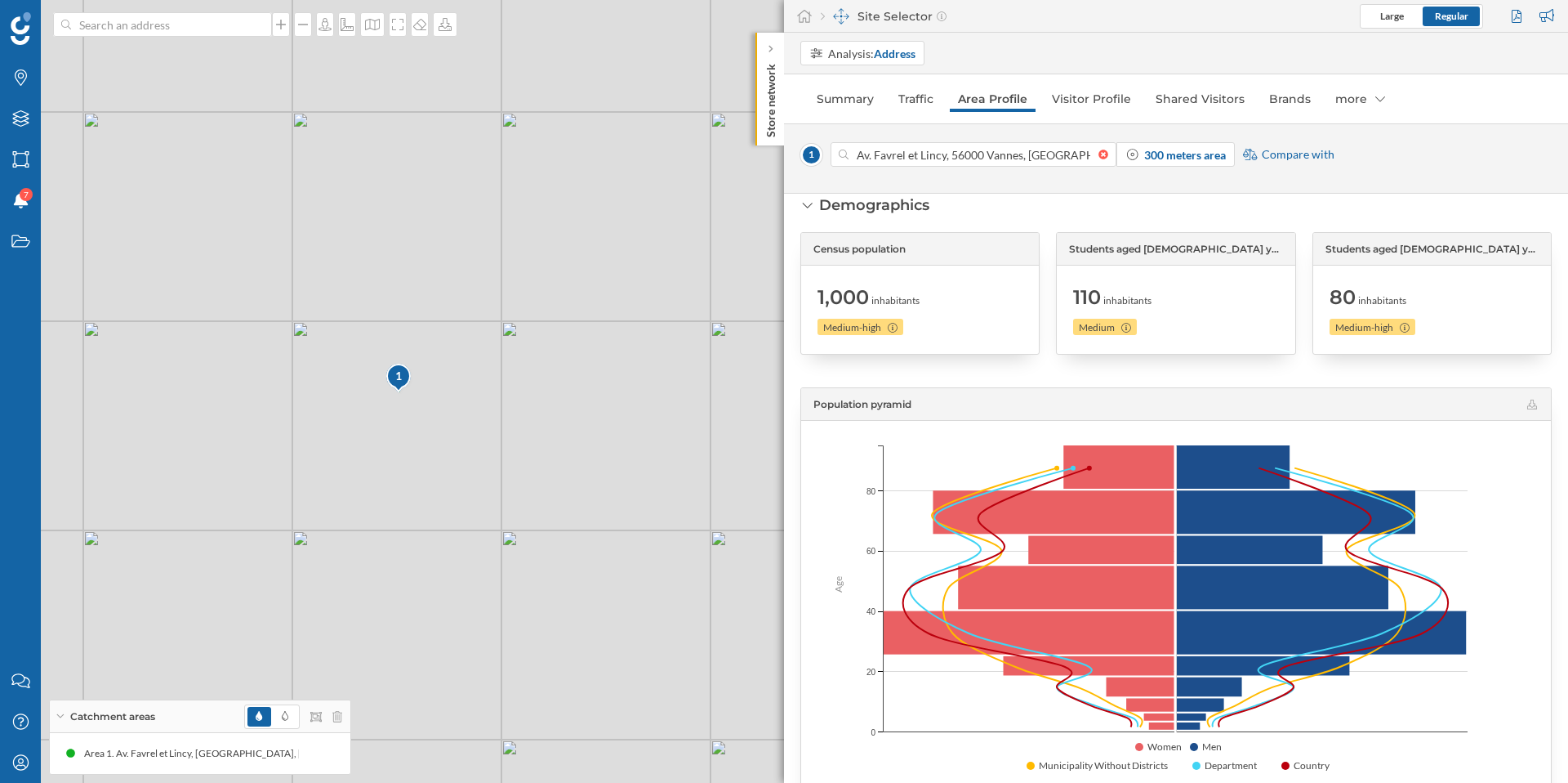
scroll to position [7, 0]
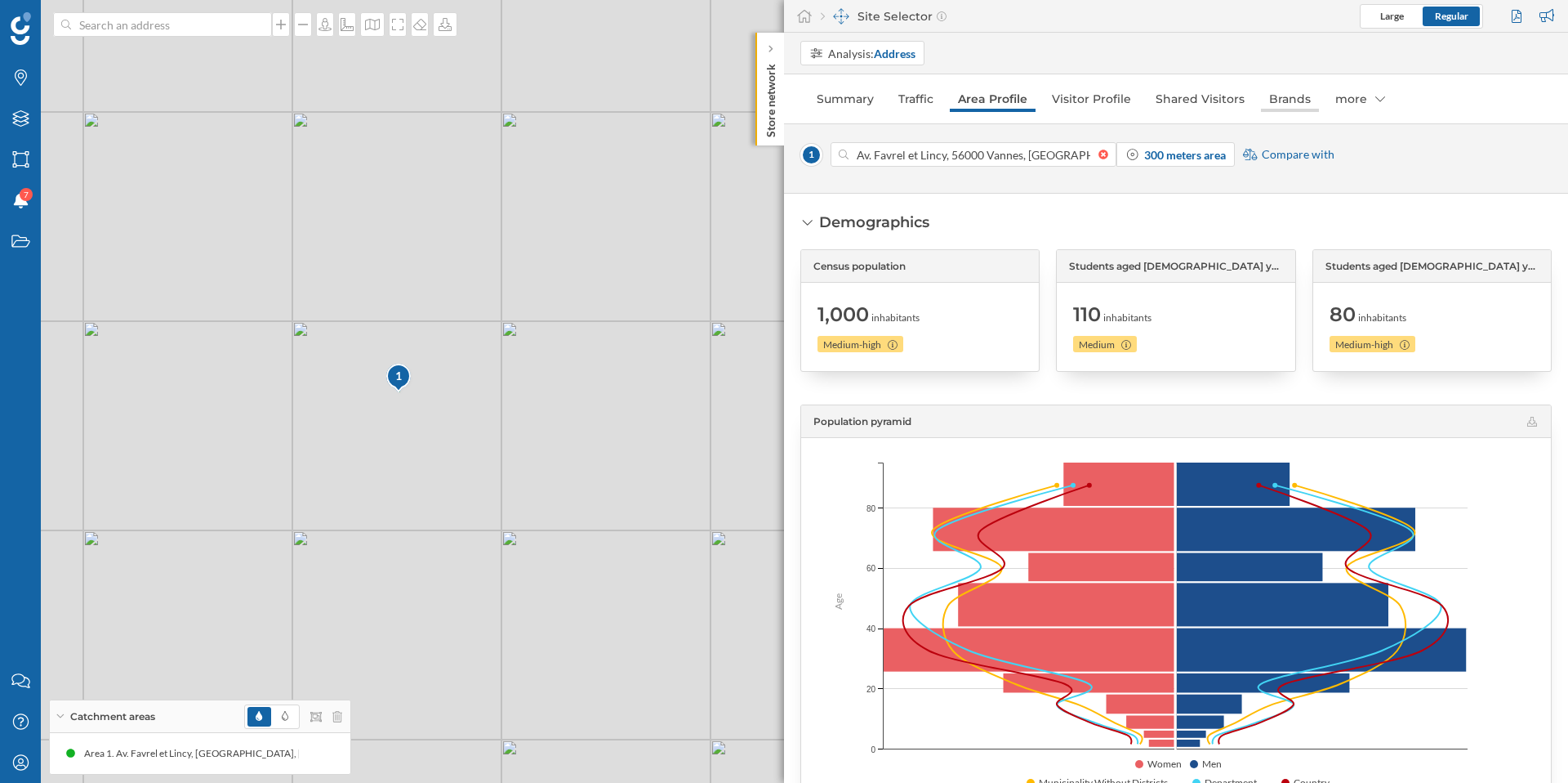
click at [1234, 99] on link "Brands" at bounding box center [1289, 98] width 58 height 26
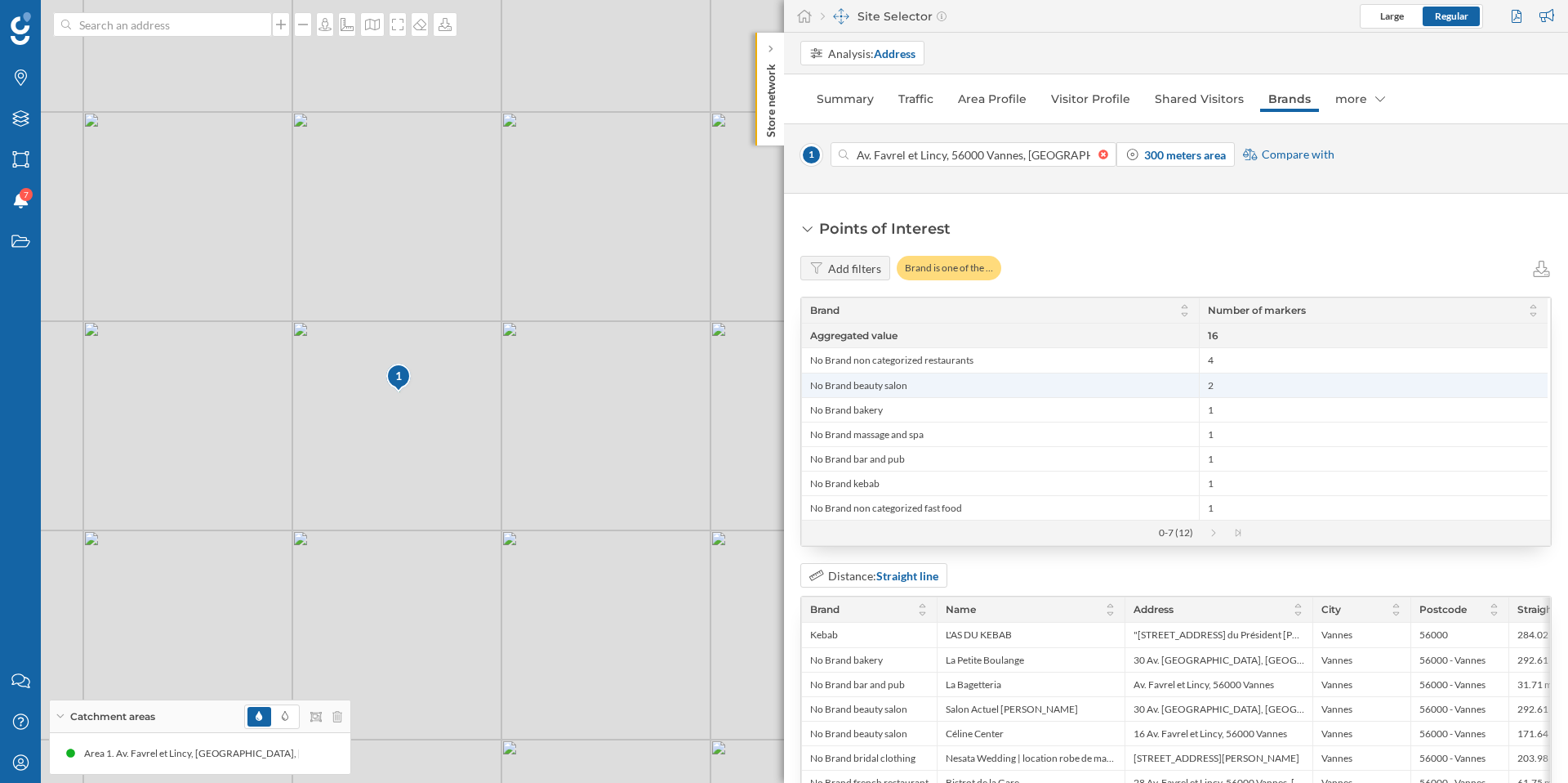
scroll to position [76, 0]
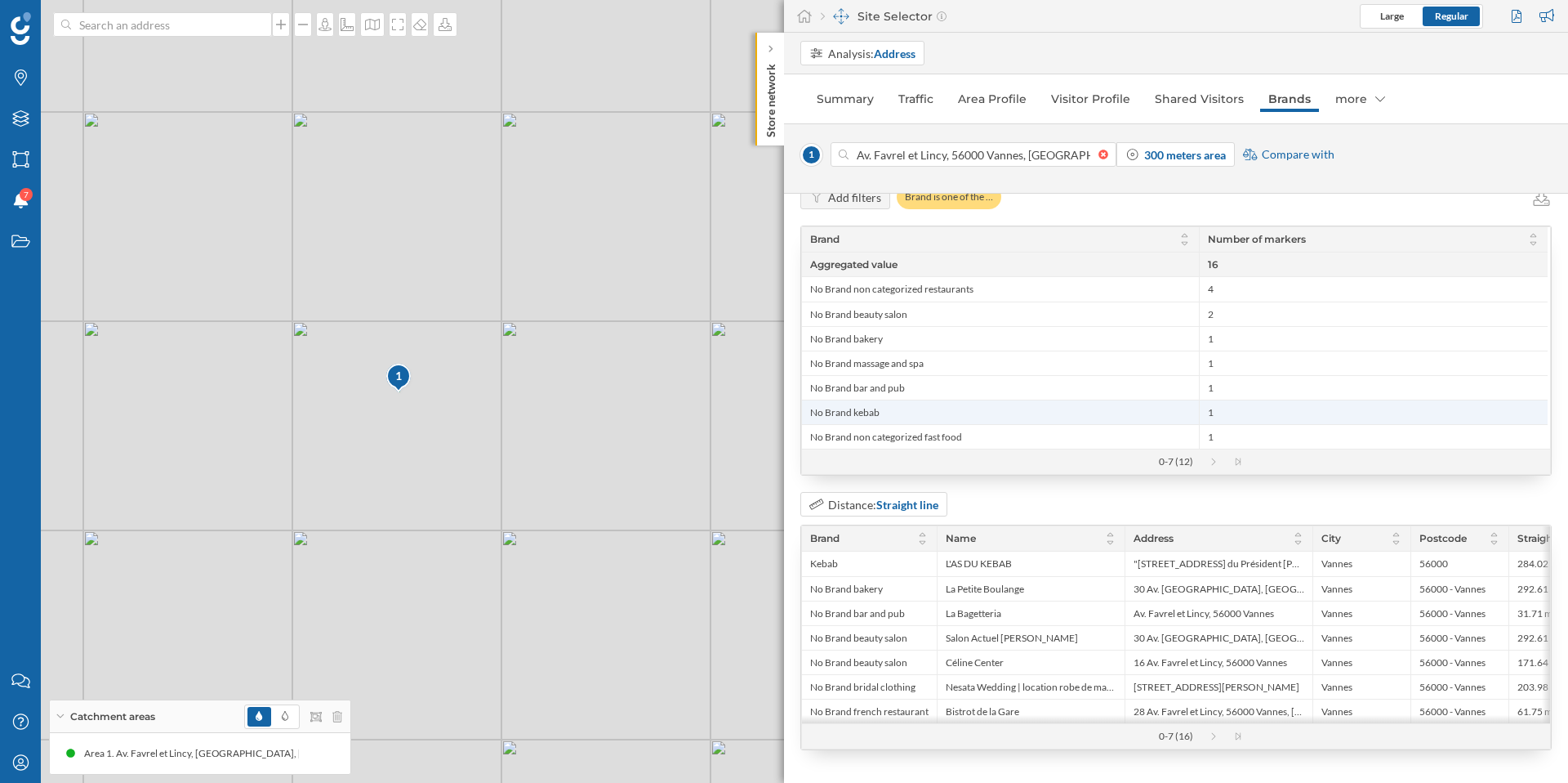
drag, startPoint x: 811, startPoint y: 282, endPoint x: 1215, endPoint y: 421, distance: 427.2
click at [1222, 428] on div "No Brand non categorized restaurants 4 No Brand beauty salon 2 No Brand bakery …" at bounding box center [1175, 338] width 746 height 222
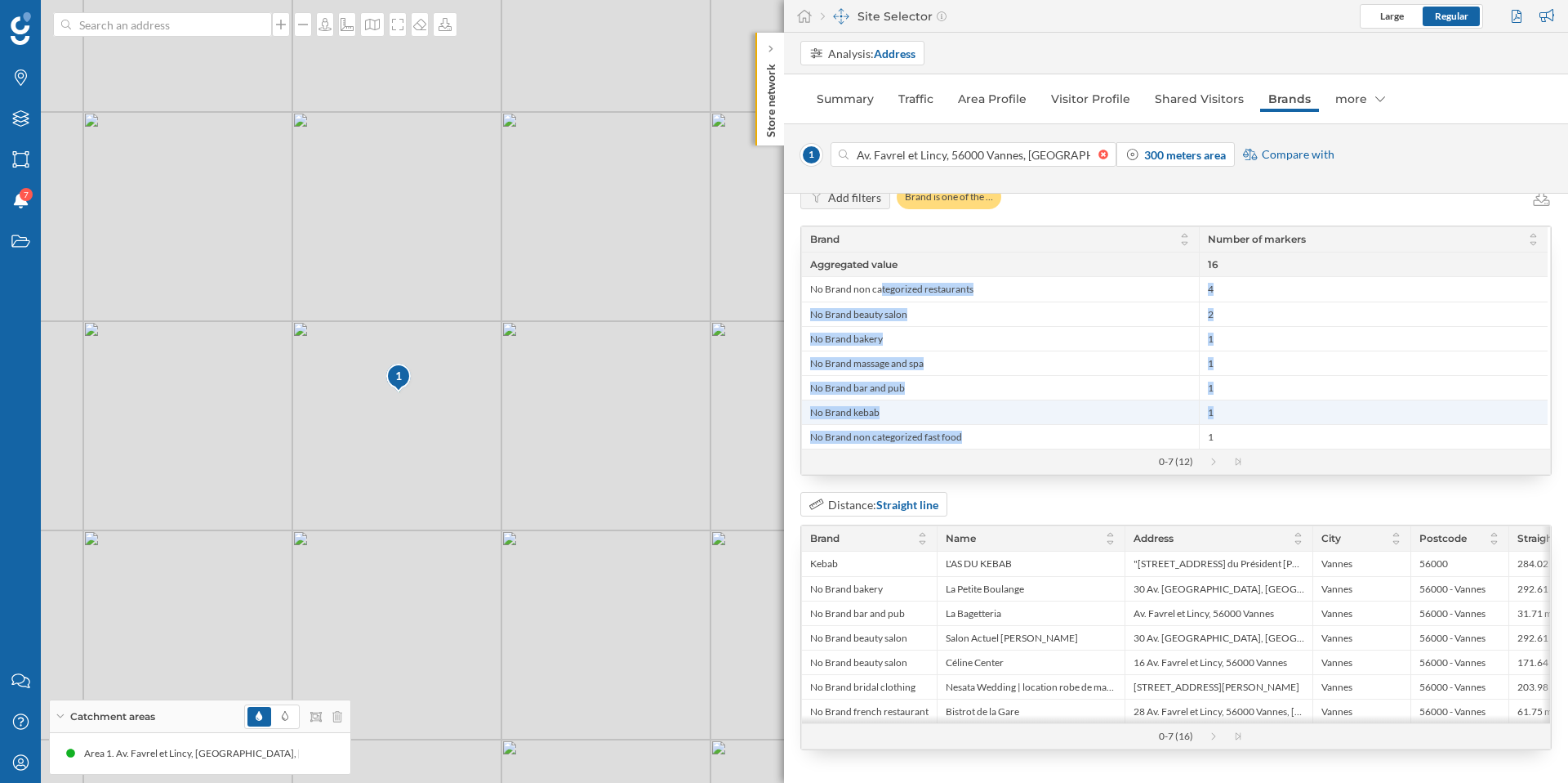
scroll to position [72, 0]
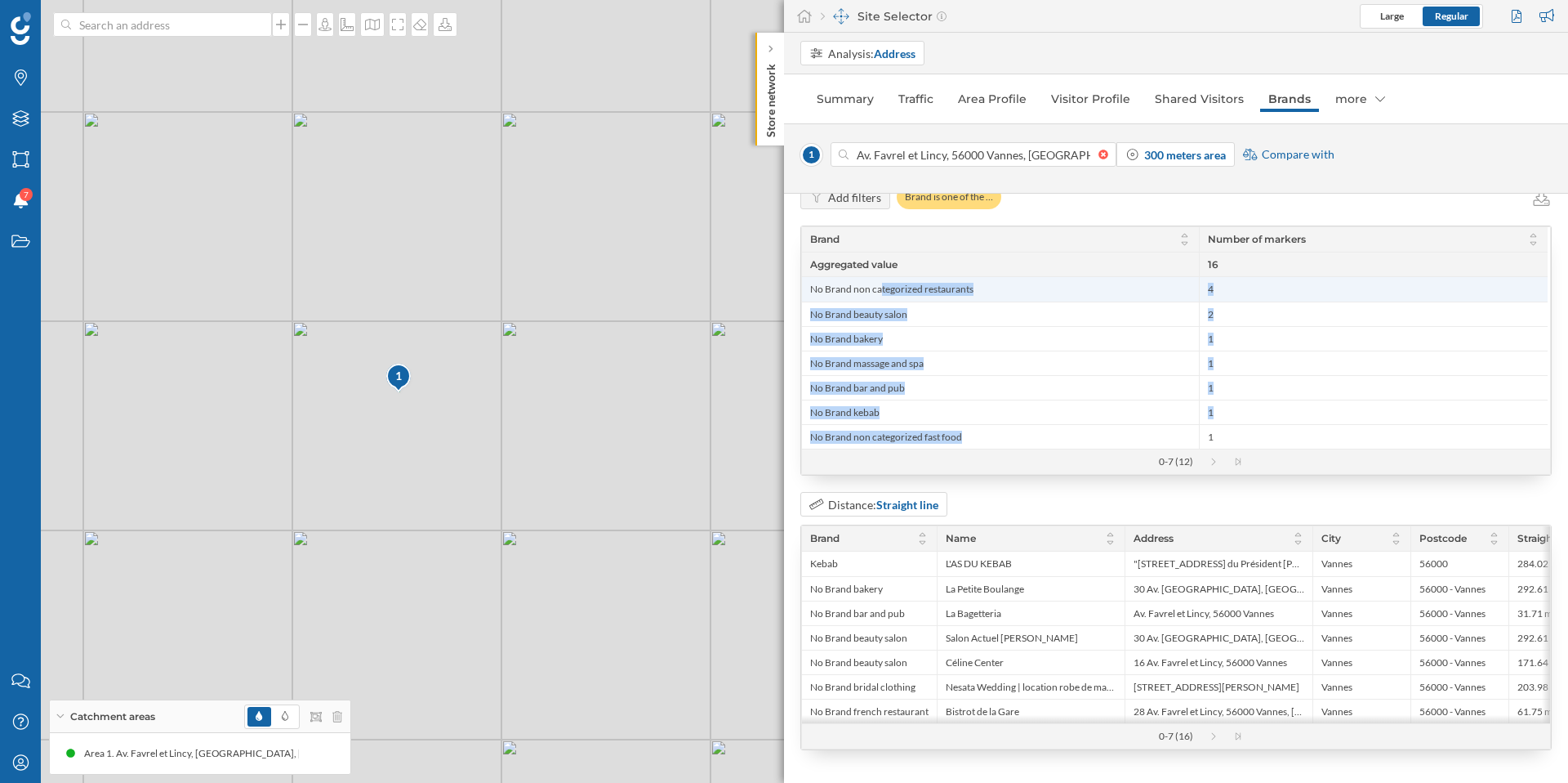
drag, startPoint x: 1233, startPoint y: 437, endPoint x: 812, endPoint y: 290, distance: 445.9
click at [812, 290] on div "No Brand non categorized restaurants 4 No Brand beauty salon 2 No Brand bakery …" at bounding box center [1175, 338] width 746 height 222
copy div "No Brand non categorized restaurants 4 No Brand beauty salon 2 No Brand bakery …"
